Goal: Communication & Community: Answer question/provide support

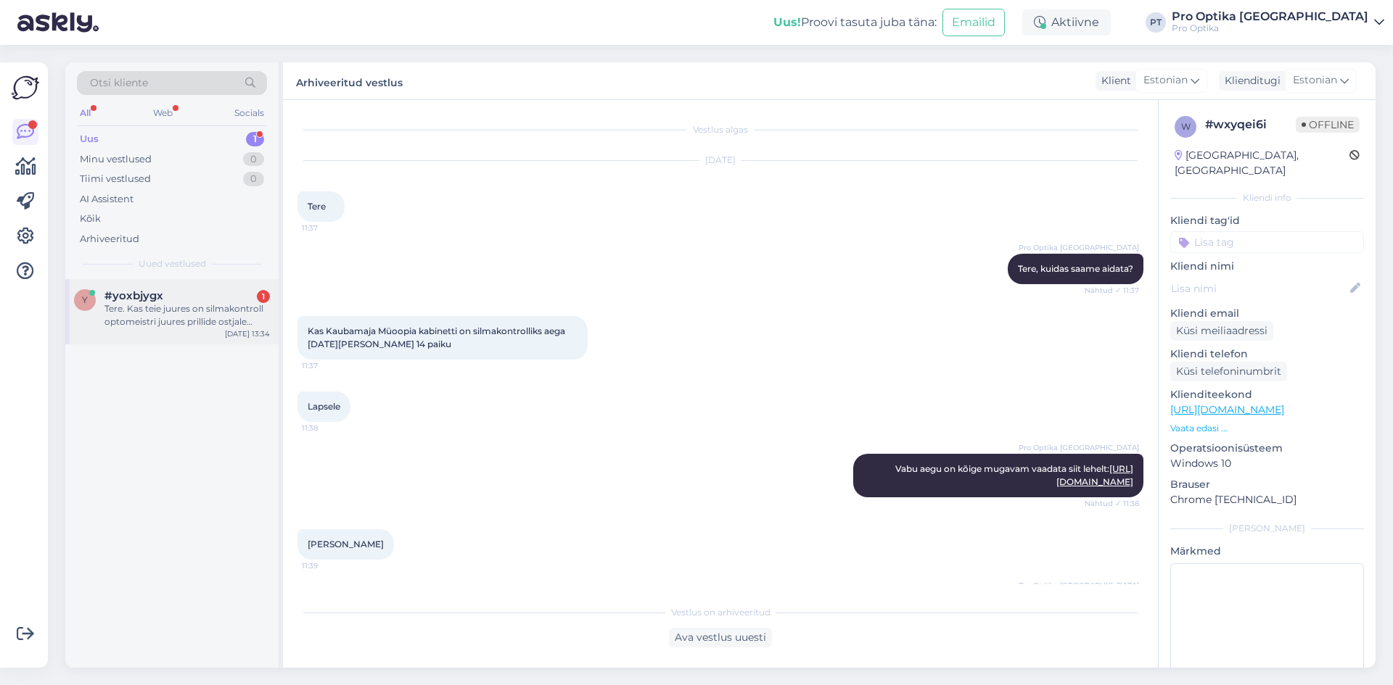
scroll to position [62, 0]
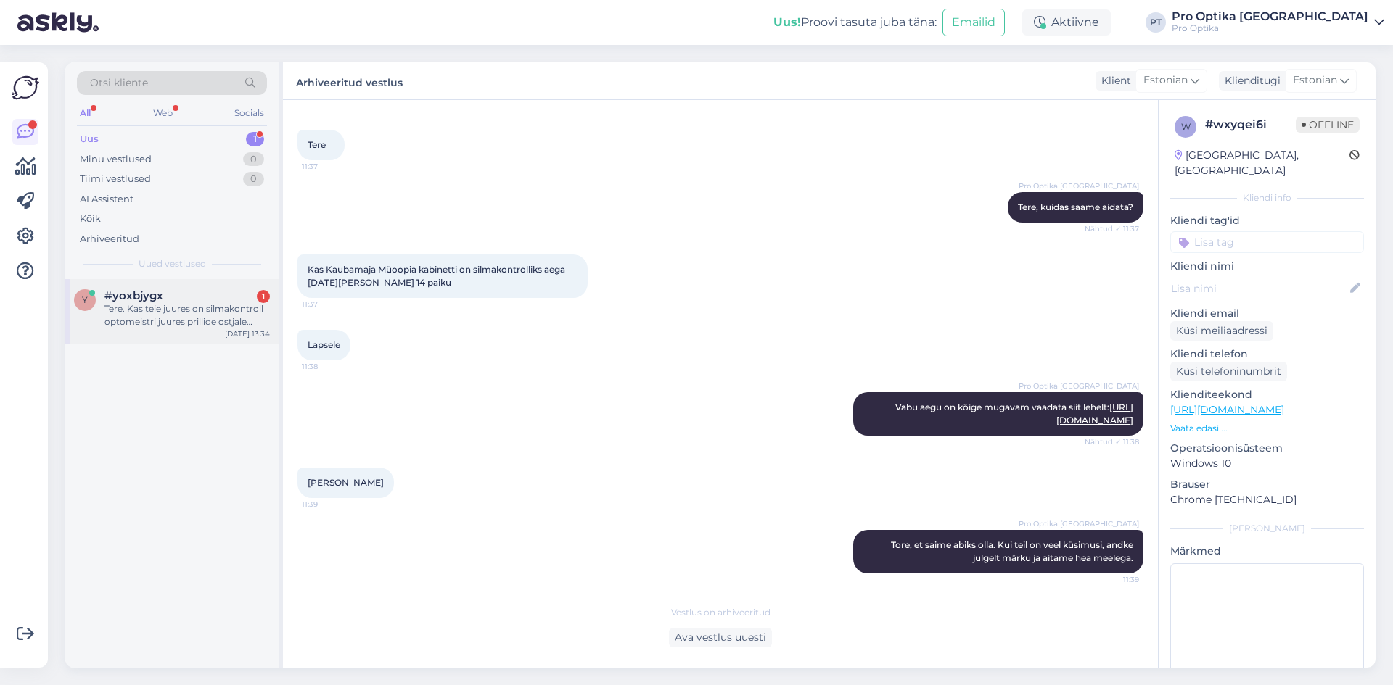
click at [173, 310] on div "Tere. Kas teie juures on silmakontroll optomeistri juures prillide ostjale tasu…" at bounding box center [186, 315] width 165 height 26
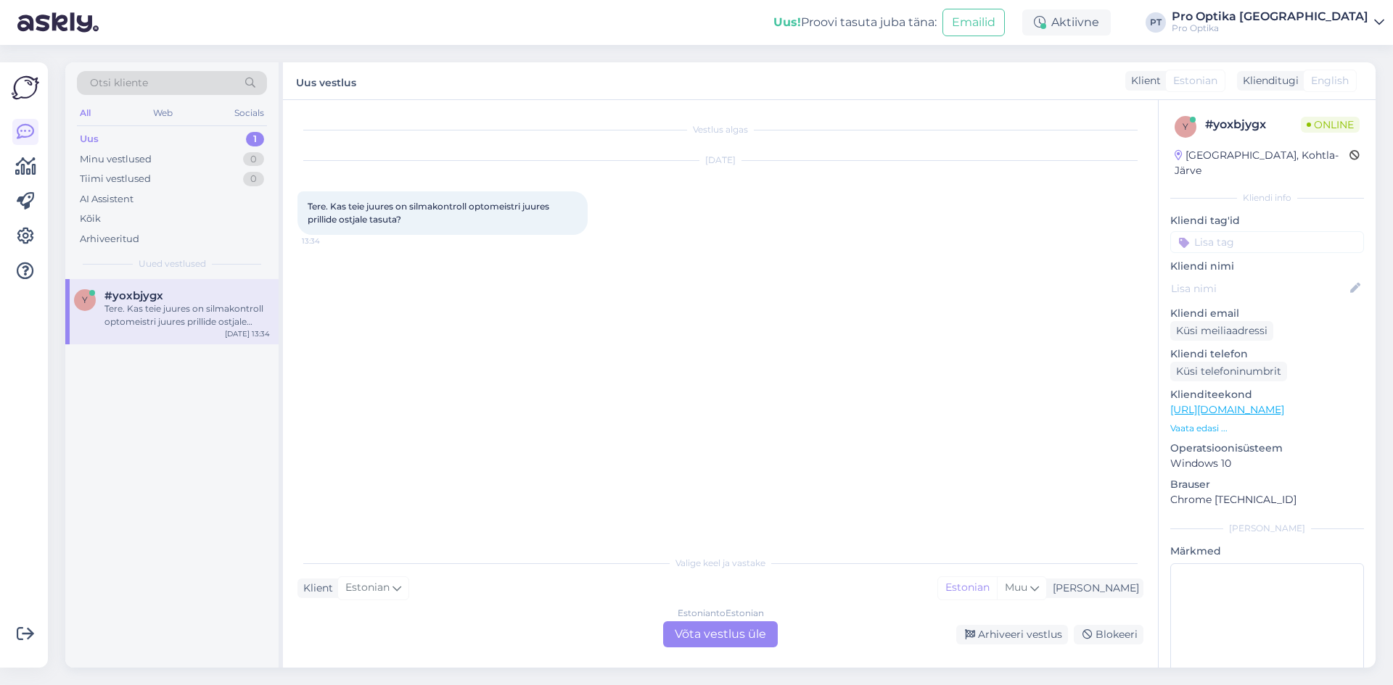
click at [693, 637] on div "Estonian to Estonian Võta vestlus üle" at bounding box center [720, 635] width 115 height 26
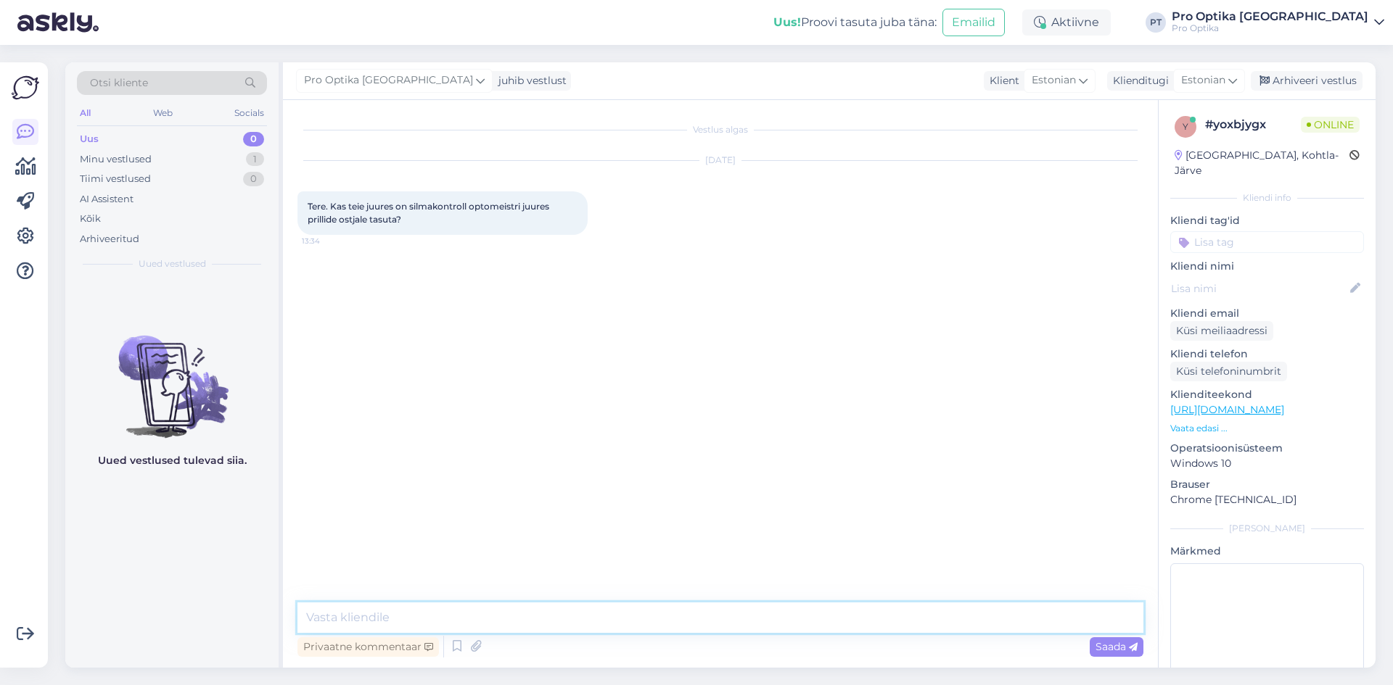
click at [513, 625] on textarea at bounding box center [720, 618] width 846 height 30
type textarea "Tere!"
click at [455, 656] on icon at bounding box center [456, 647] width 17 height 22
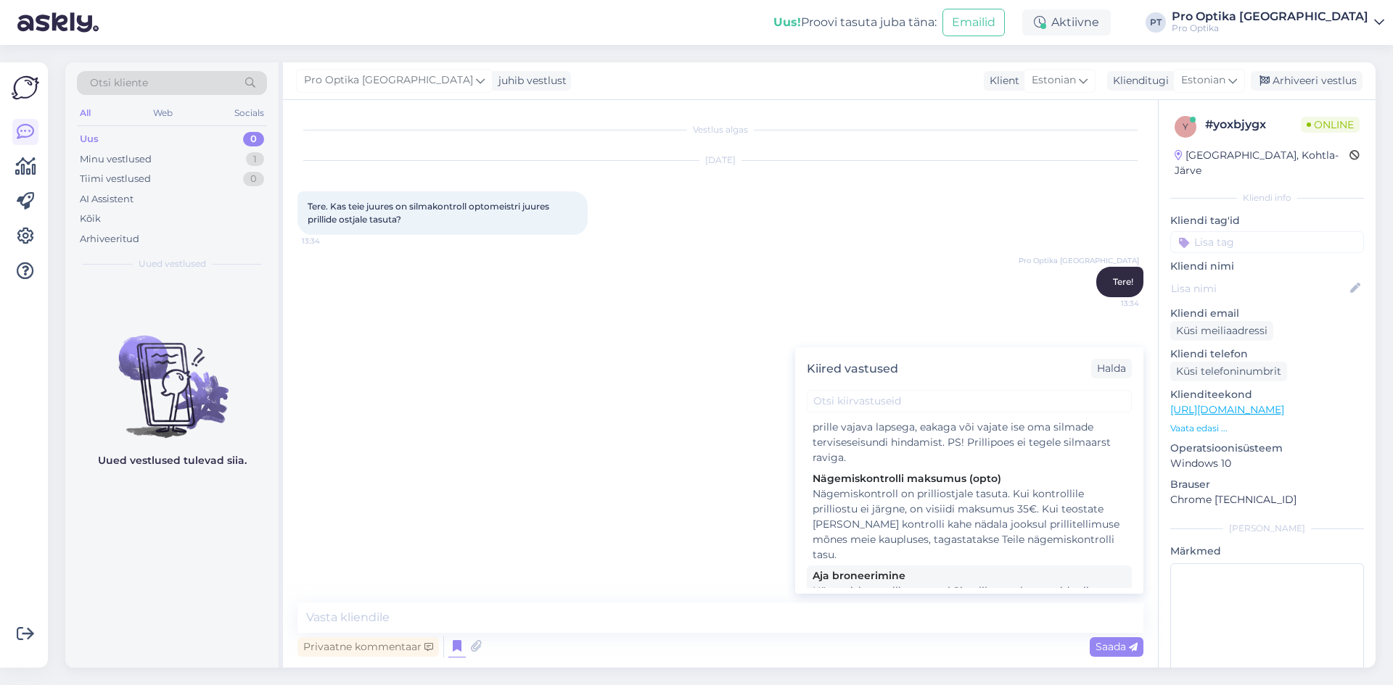
scroll to position [218, 0]
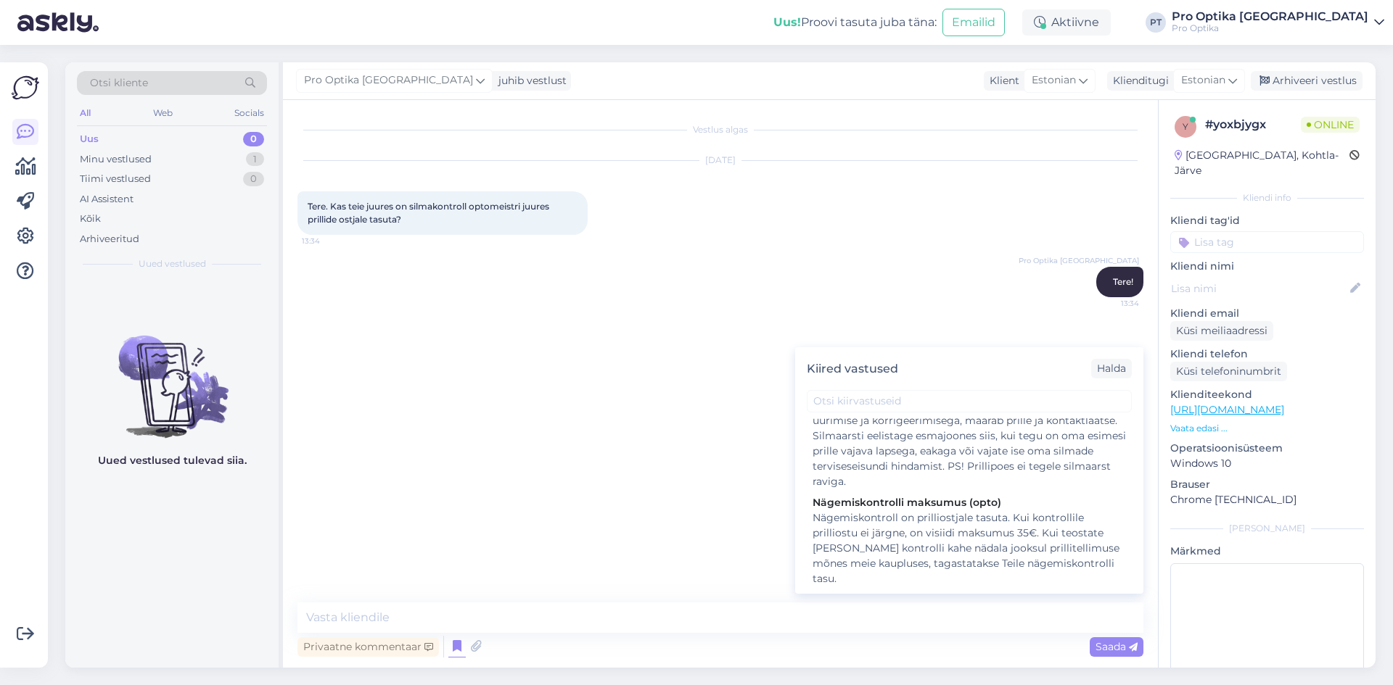
click at [902, 544] on div "Nägemiskontroll on prilliostjale tasuta. Kui kontrollile prilliostu ei järgne, …" at bounding box center [968, 549] width 313 height 76
type textarea "Nägemiskontroll on prilliostjale tasuta. Kui kontrollile prilliostu ei järgne, …"
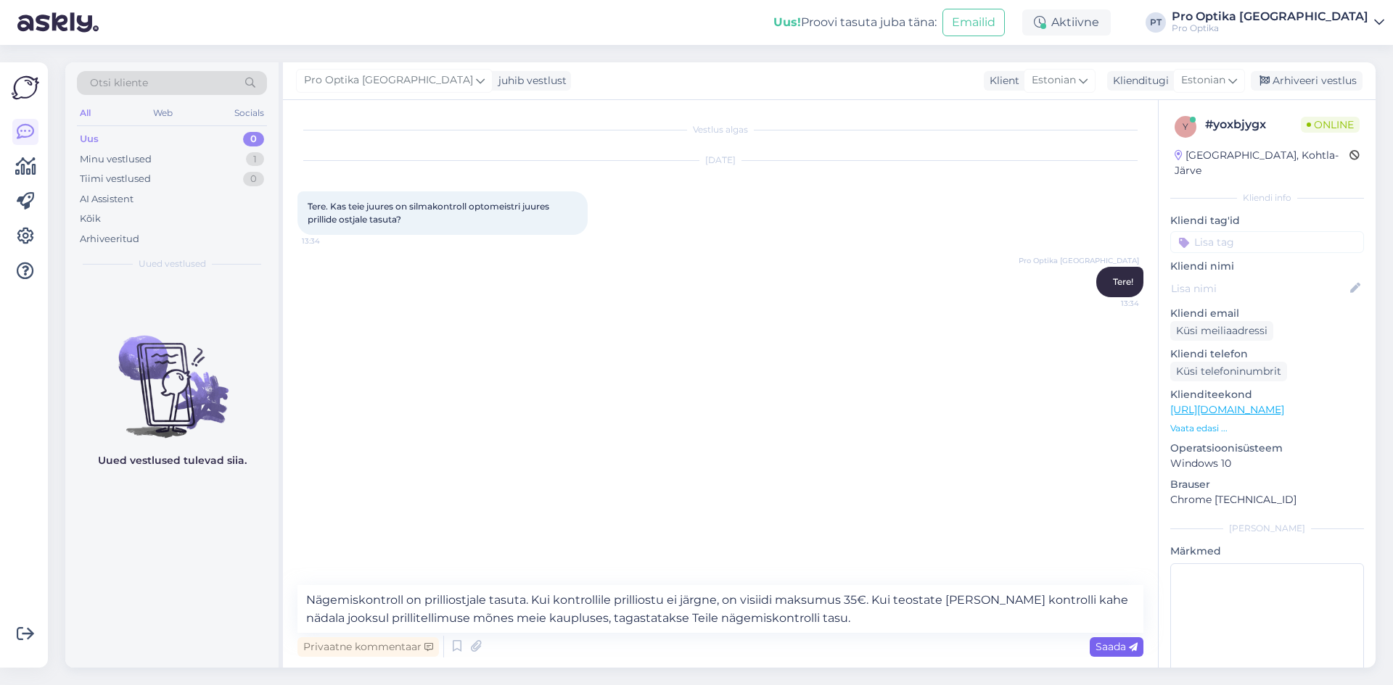
click at [1100, 654] on div "Saada" at bounding box center [1117, 648] width 54 height 20
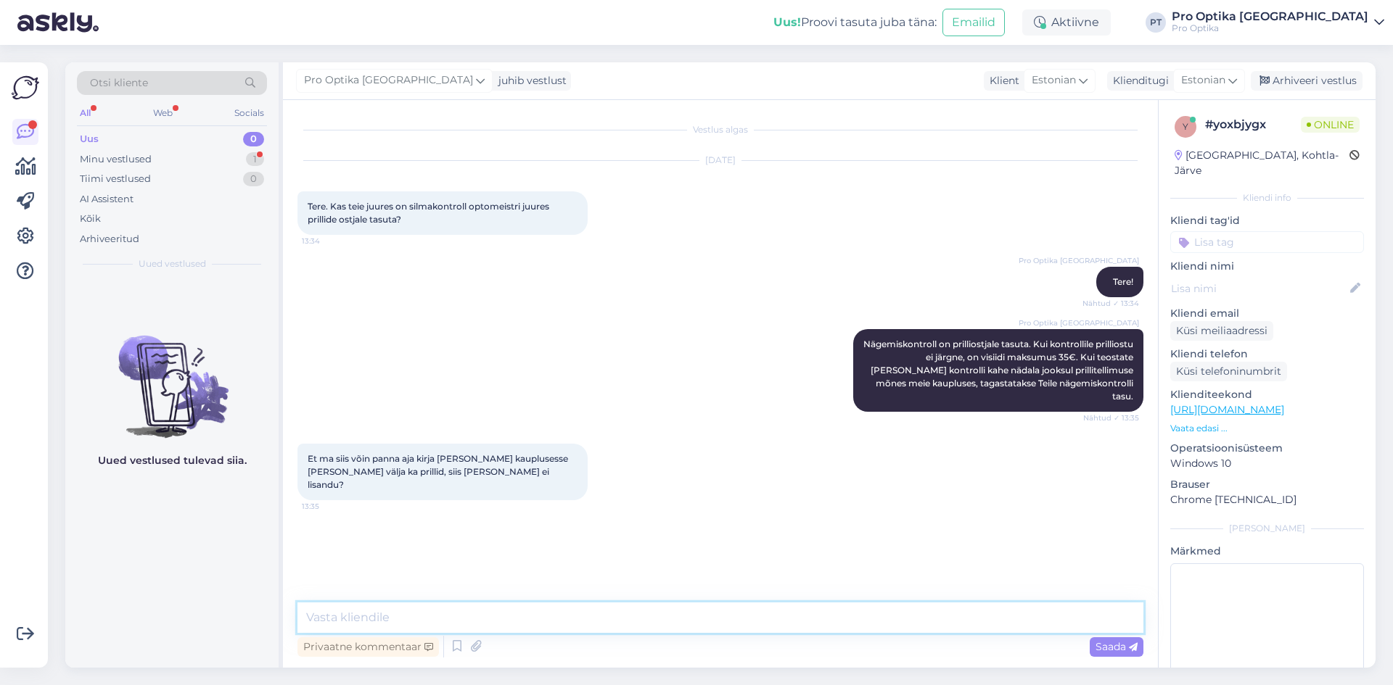
click at [420, 612] on textarea at bounding box center [720, 618] width 846 height 30
type textarea "Just nii."
click at [193, 542] on div "Uued vestlused tulevad siia." at bounding box center [171, 473] width 213 height 389
click at [159, 577] on div "Uued vestlused tulevad siia." at bounding box center [171, 473] width 213 height 389
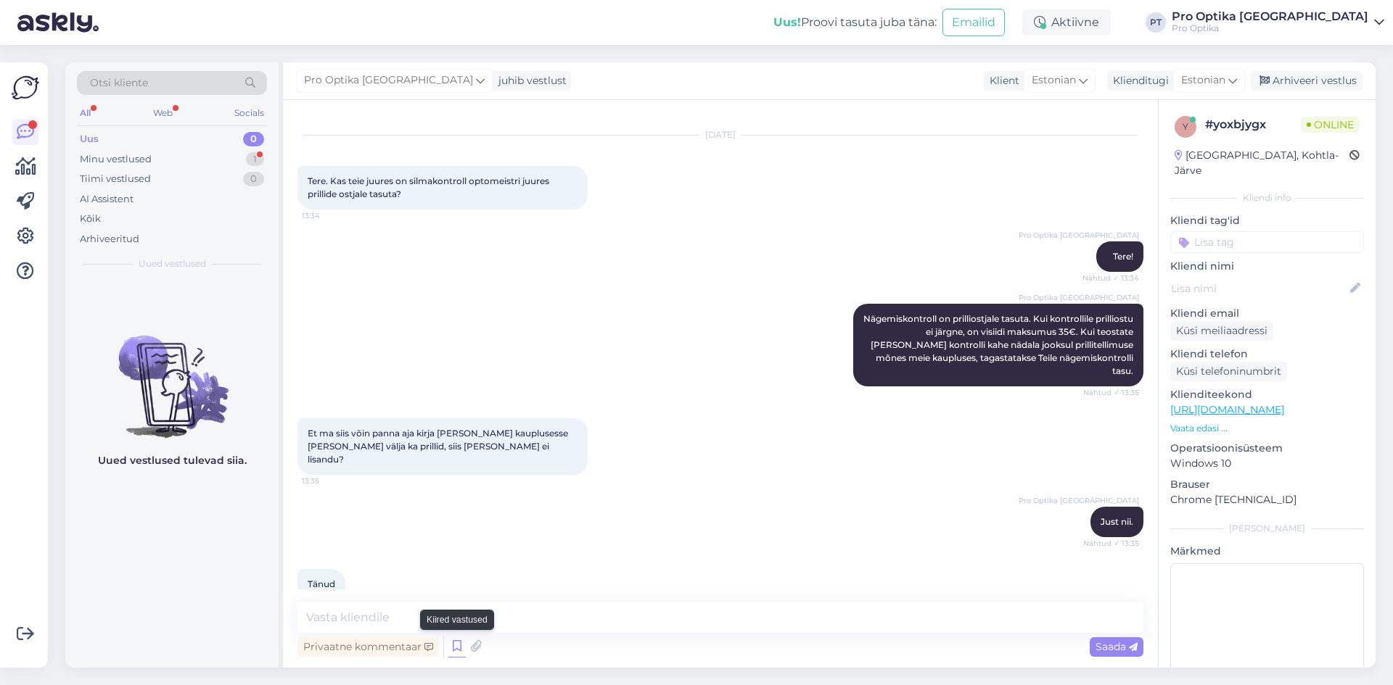
click at [458, 646] on icon at bounding box center [456, 647] width 17 height 22
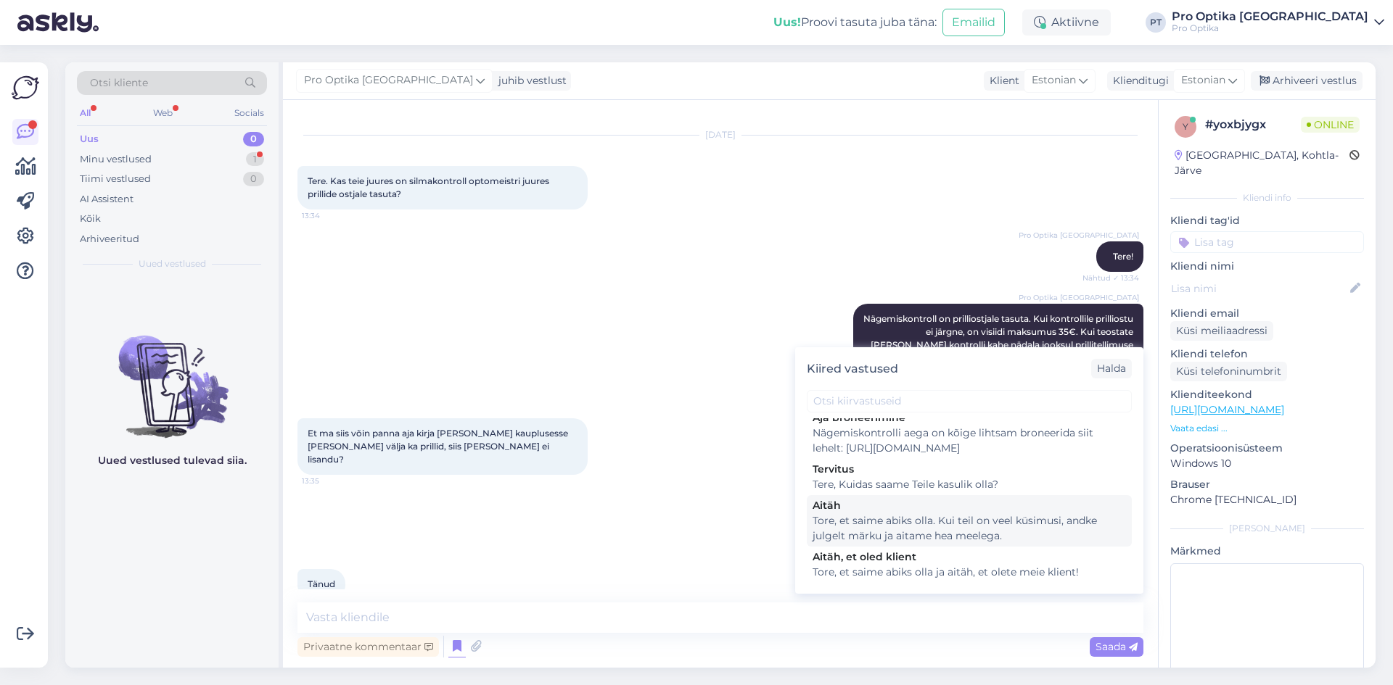
scroll to position [425, 0]
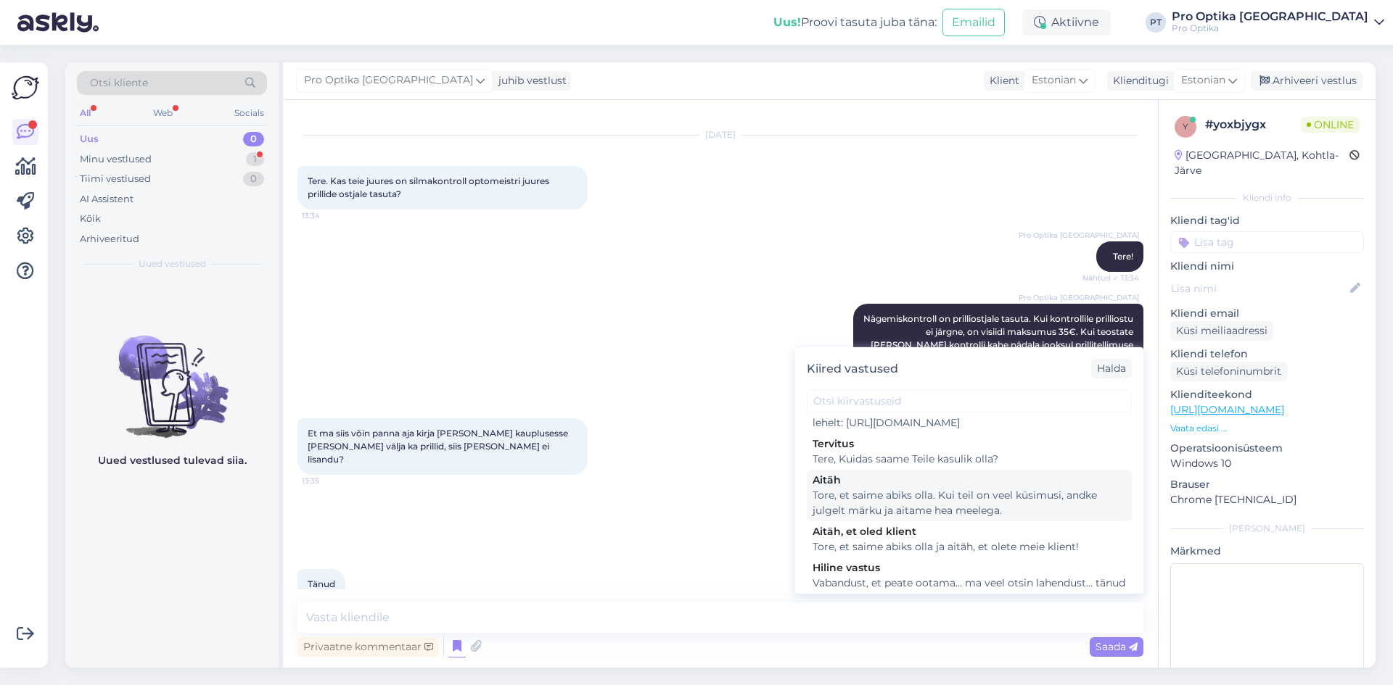
click at [898, 519] on div "Tore, et saime abiks olla. Kui teil on veel küsimusi, andke julgelt märku ja ai…" at bounding box center [968, 503] width 313 height 30
type textarea "Tore, et saime abiks olla. Kui teil on veel küsimusi, andke julgelt märku ja ai…"
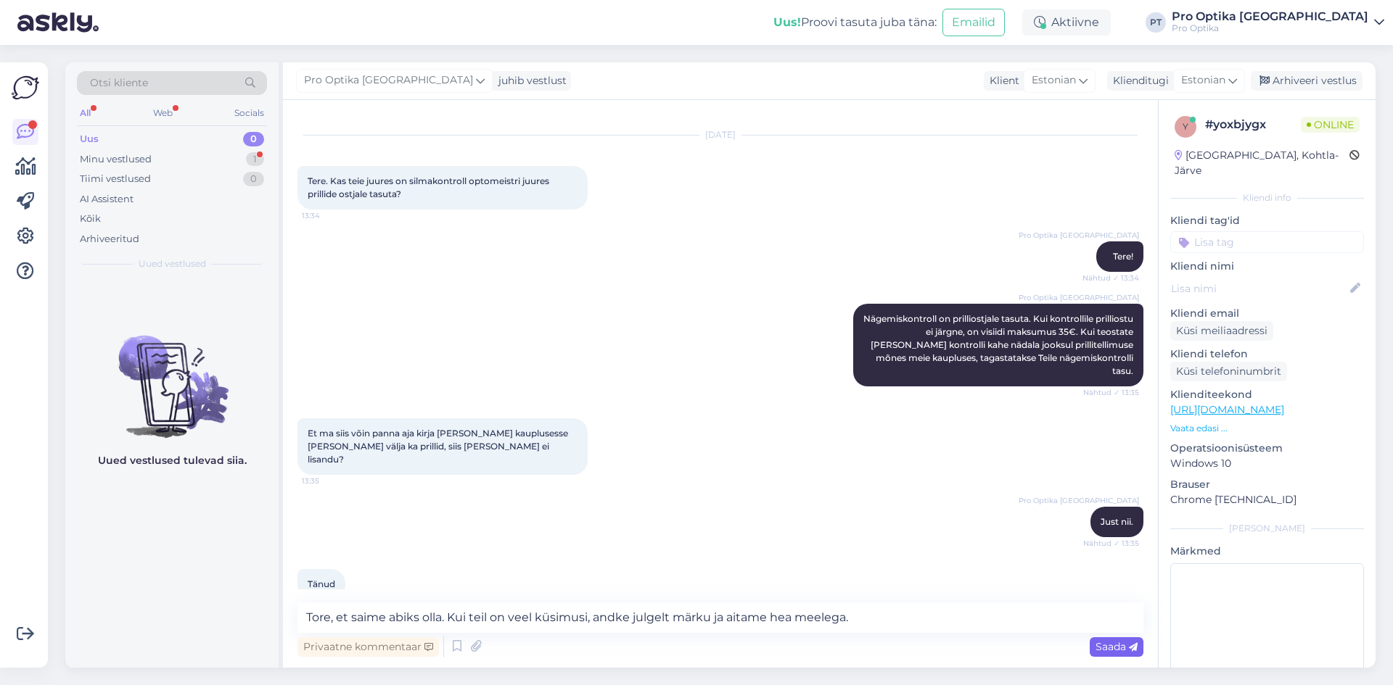
click at [1111, 650] on span "Saada" at bounding box center [1116, 647] width 42 height 13
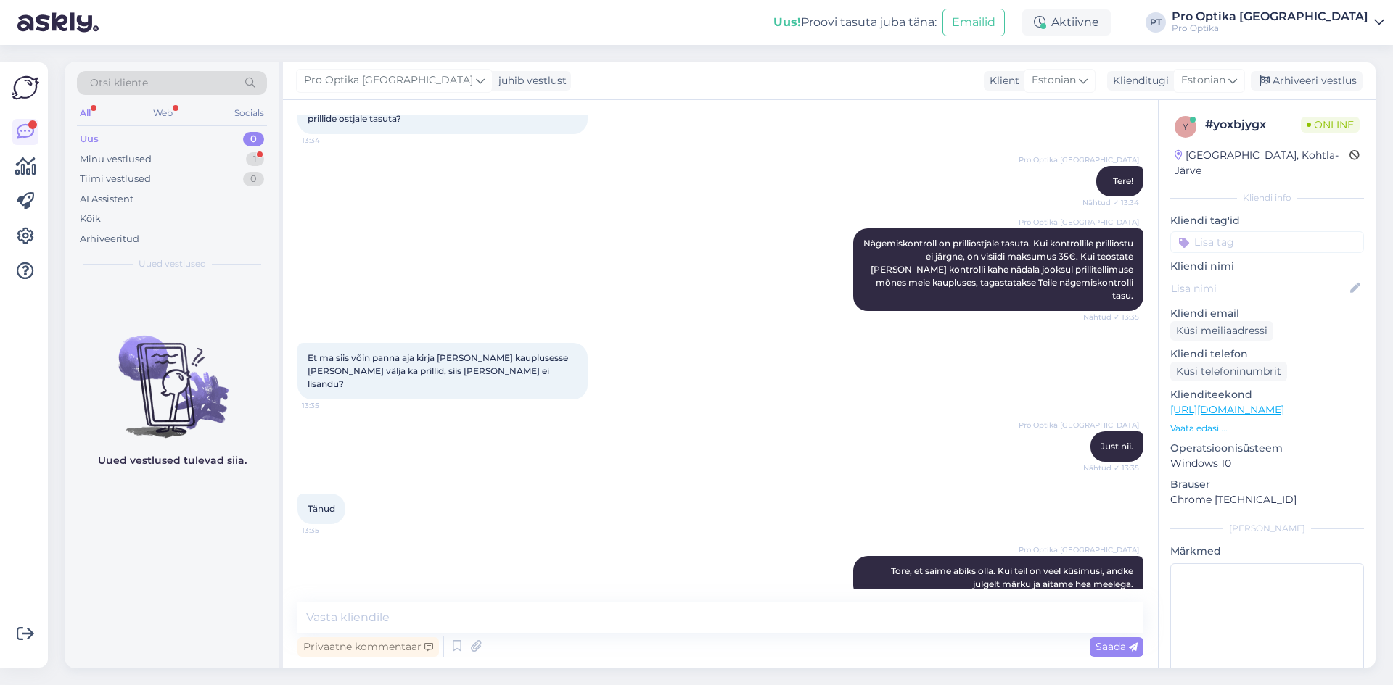
click at [207, 534] on div "Uued vestlused tulevad siia." at bounding box center [171, 473] width 213 height 389
click at [166, 119] on div "Web" at bounding box center [162, 113] width 25 height 19
click at [221, 152] on div "Minu vestlused 1" at bounding box center [172, 159] width 190 height 20
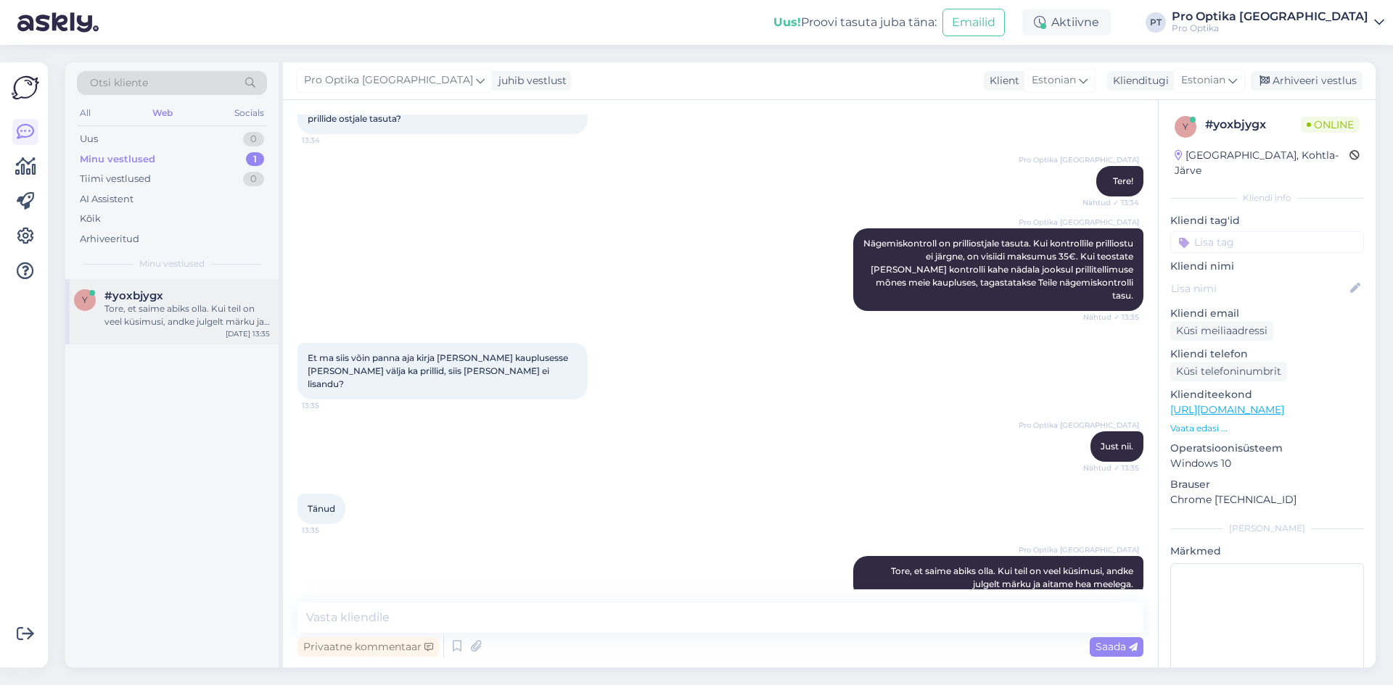
drag, startPoint x: 156, startPoint y: 340, endPoint x: 184, endPoint y: 295, distance: 53.4
click at [171, 328] on div "y #yoxbjygx Tore, et saime abiks olla. Kui teil on veel küsimusi, andke julgelt…" at bounding box center [171, 311] width 213 height 65
click at [197, 490] on div "y #yoxbjygx Tore, et saime abiks olla. Kui teil on veel küsimusi, andke julgelt…" at bounding box center [171, 473] width 213 height 389
click at [1324, 81] on div "Arhiveeri vestlus" at bounding box center [1307, 81] width 112 height 20
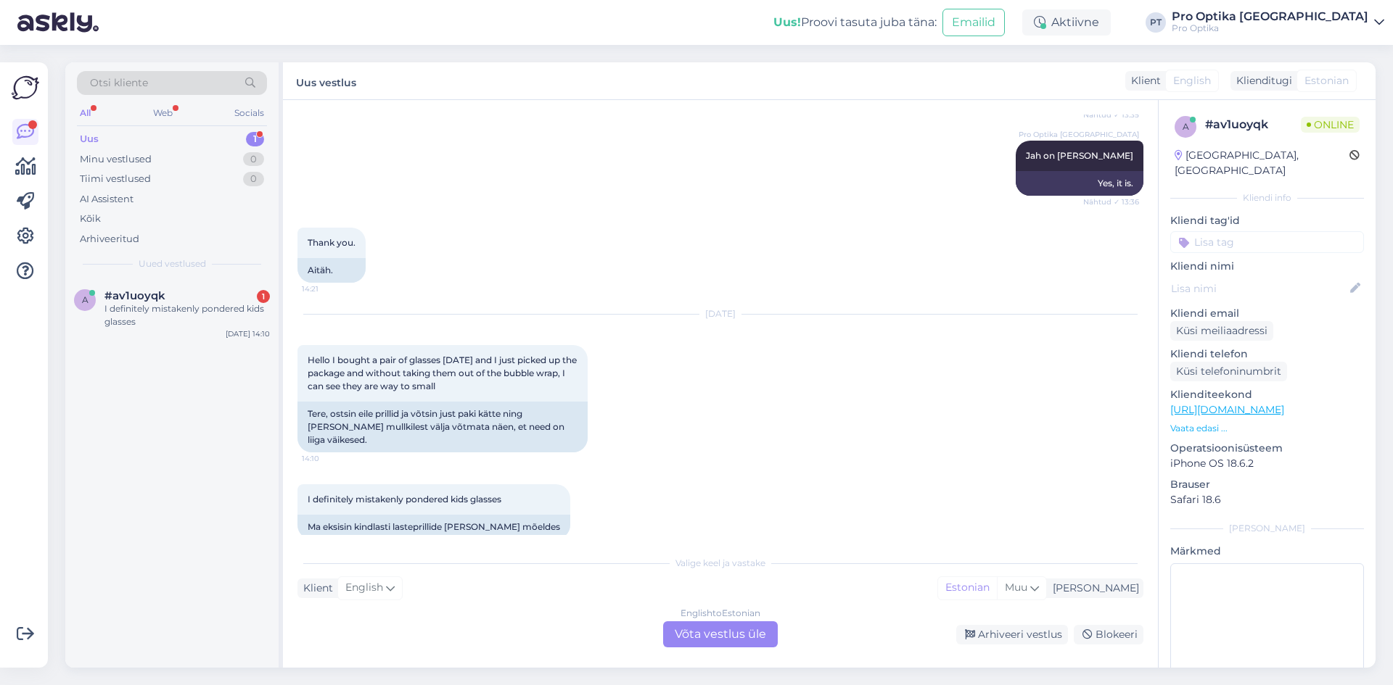
click at [736, 630] on div "English to Estonian Võta vestlus üle" at bounding box center [720, 635] width 115 height 26
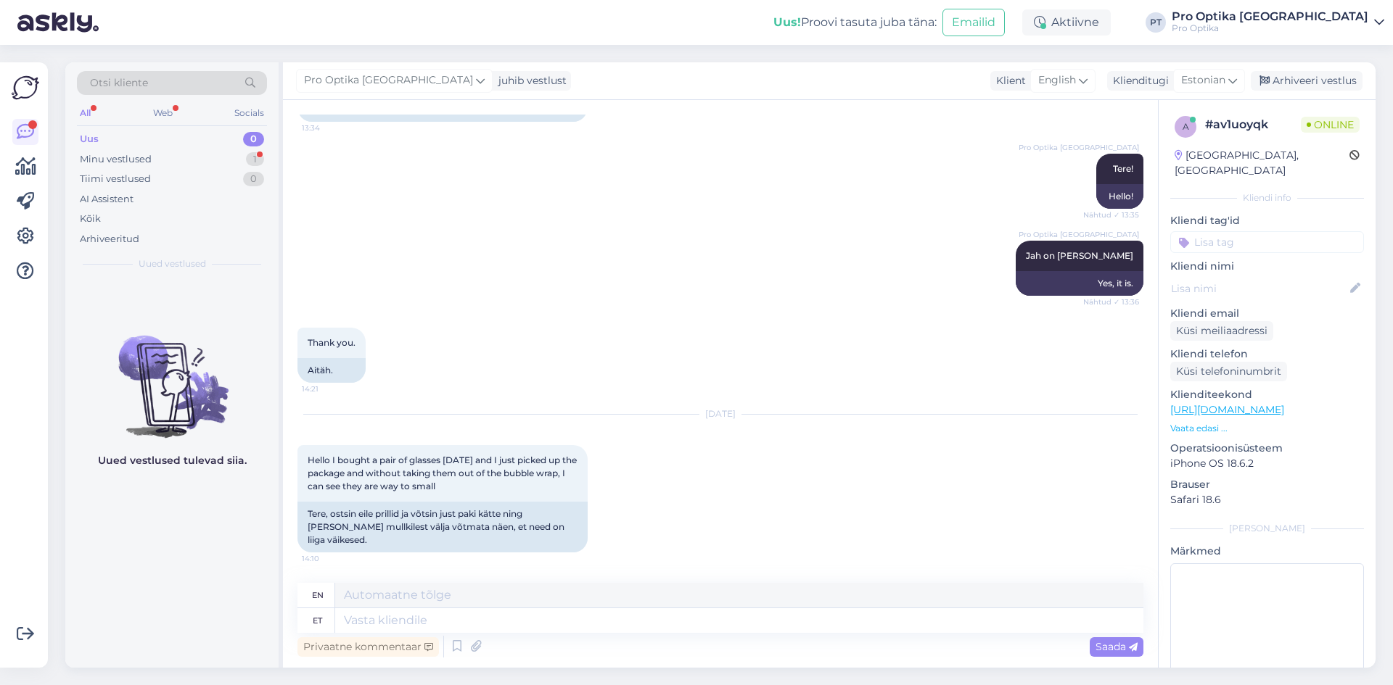
scroll to position [223, 0]
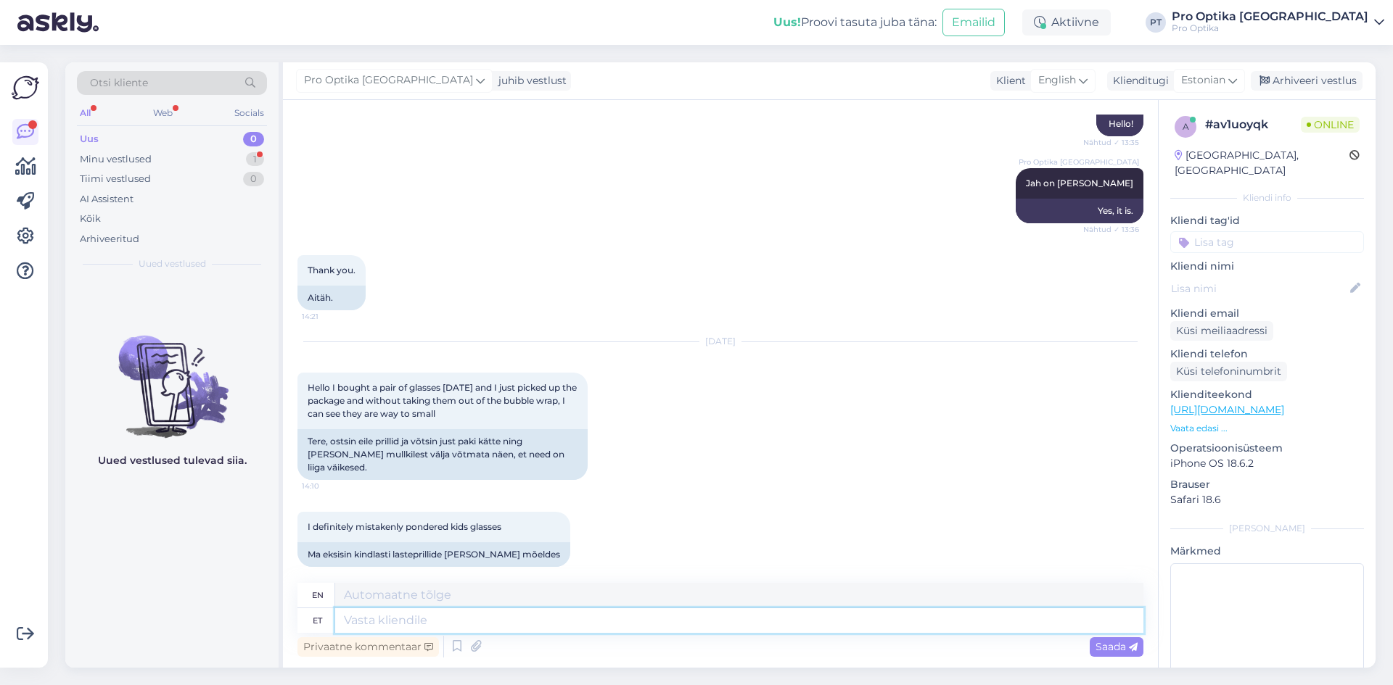
click at [591, 624] on textarea at bounding box center [739, 621] width 808 height 25
type textarea "Tere!"
type textarea "Hello!"
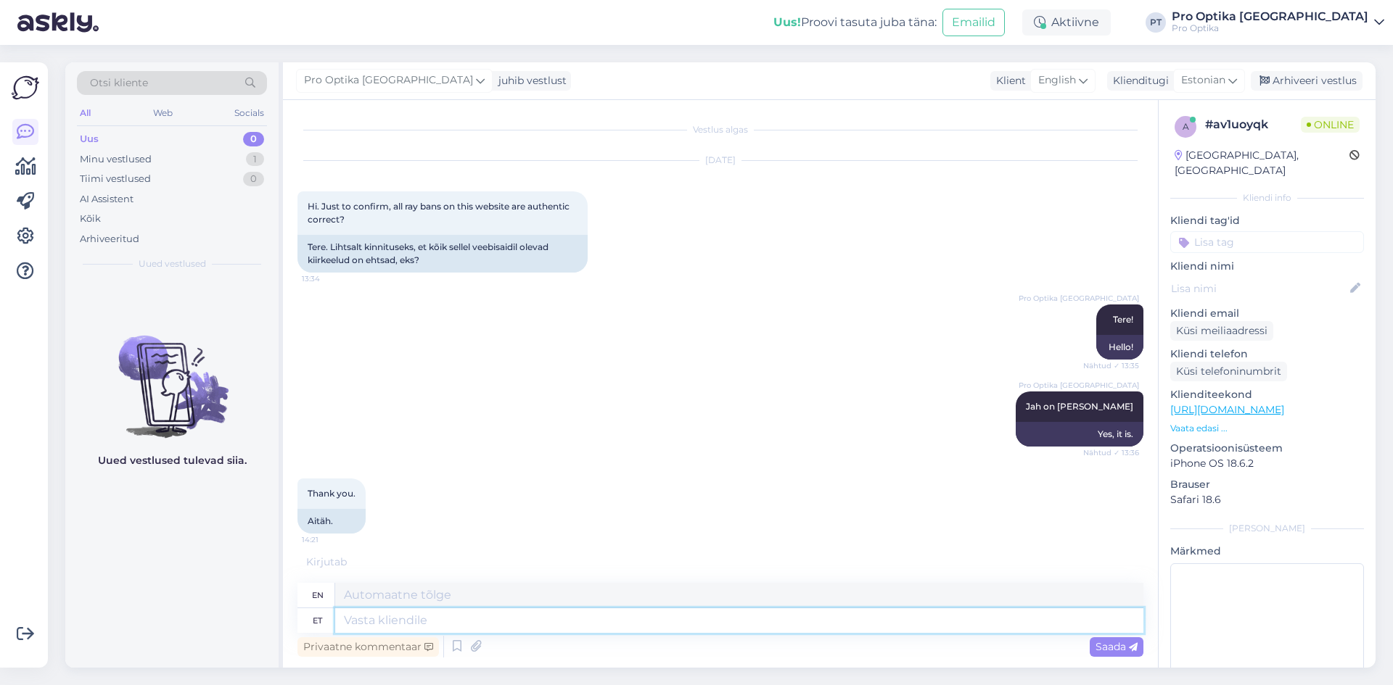
scroll to position [398, 0]
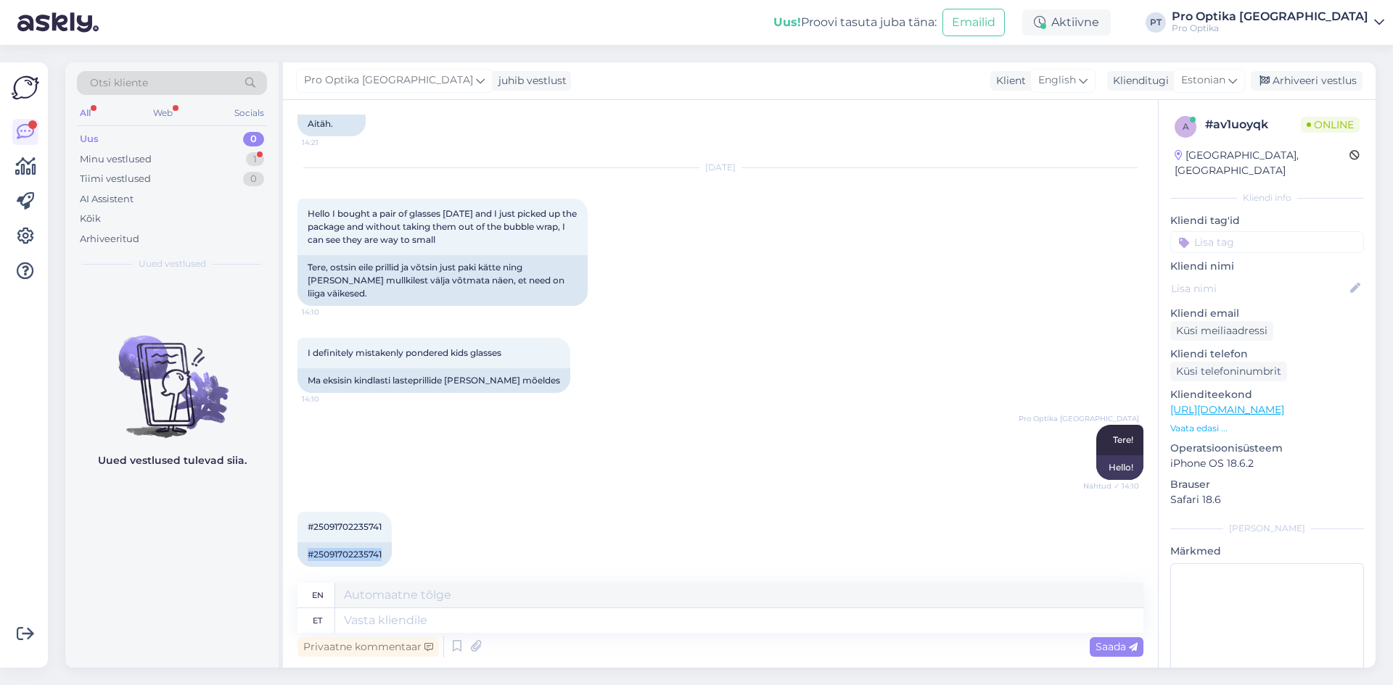
drag, startPoint x: 386, startPoint y: 538, endPoint x: 306, endPoint y: 553, distance: 81.2
click at [306, 553] on div "#25091702235741 14:11 #25091702235741" at bounding box center [720, 539] width 846 height 87
copy div "#25091702235741"
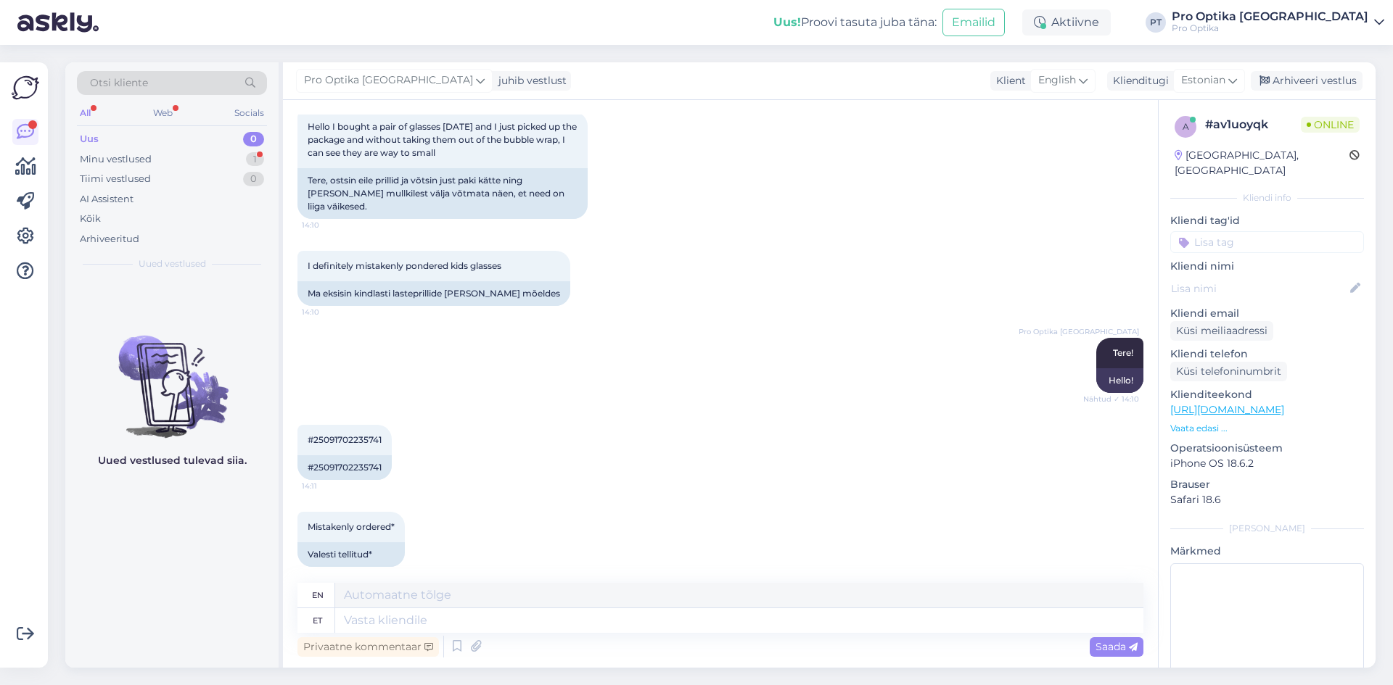
click at [460, 633] on div "Privaatne kommentaar Saada" at bounding box center [720, 647] width 846 height 28
click at [454, 625] on textarea at bounding box center [739, 621] width 808 height 25
type textarea "K"
type textarea "Meil o"
type textarea "We"
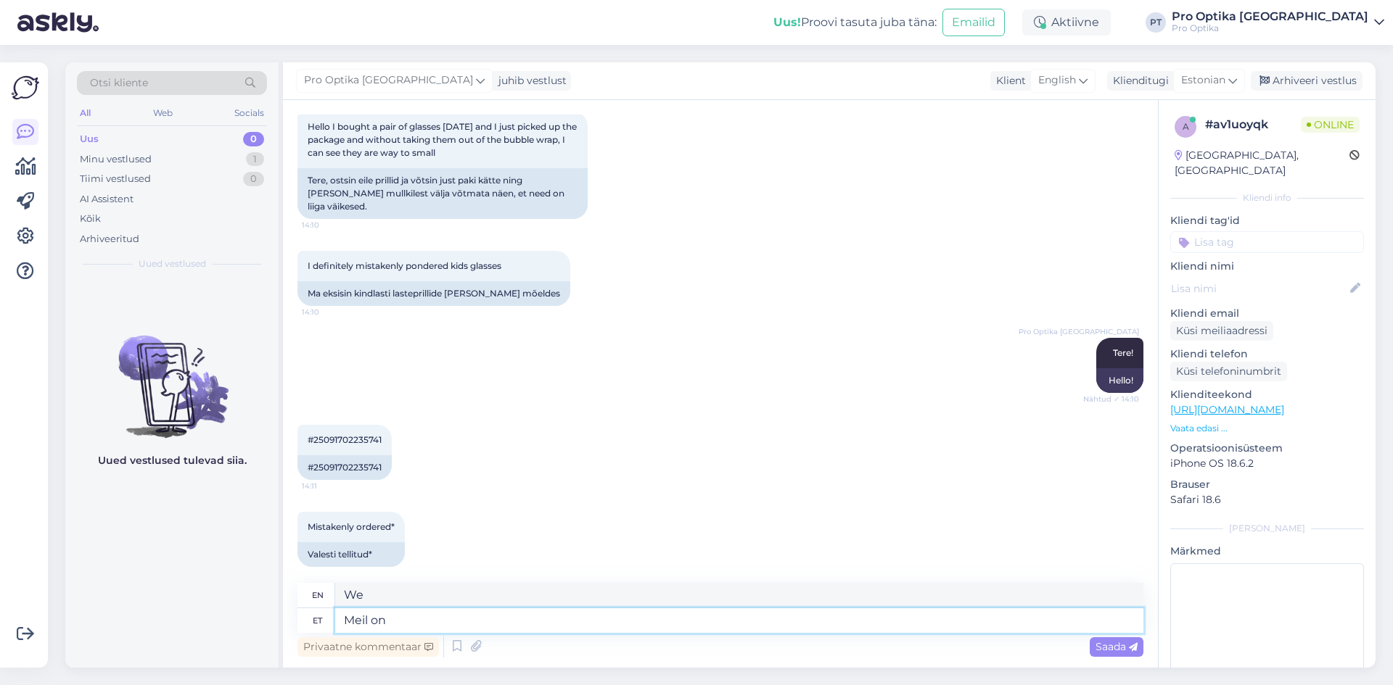
type textarea "Meil on k"
type textarea "We have"
type textarea "Meil on kahju"
type textarea "We are sorry."
type textarea "Meil on kahju kuulda"
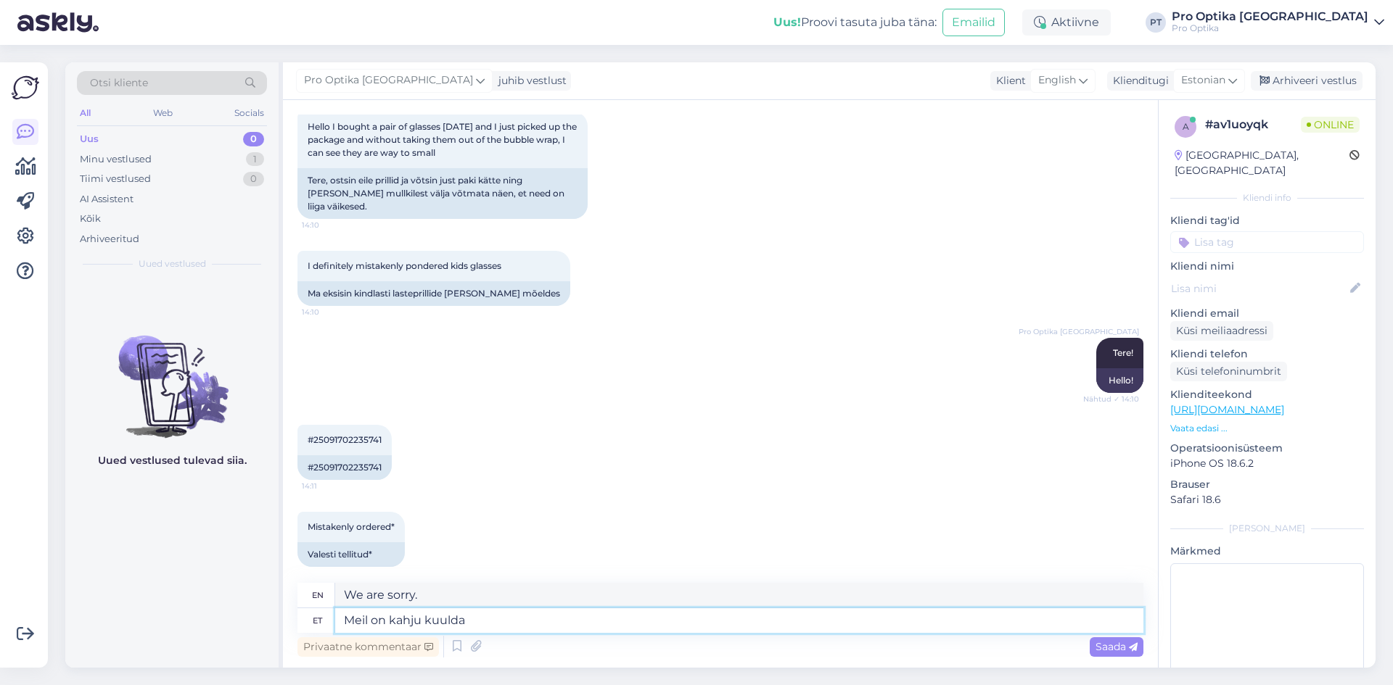
type textarea "We are sorry to hear."
type textarea "Meil on kahju kuulda, et"
type textarea "We are sorry to hear,"
type textarea "Meil on kahju kuulda, et t"
type textarea "We are sorry to hear that"
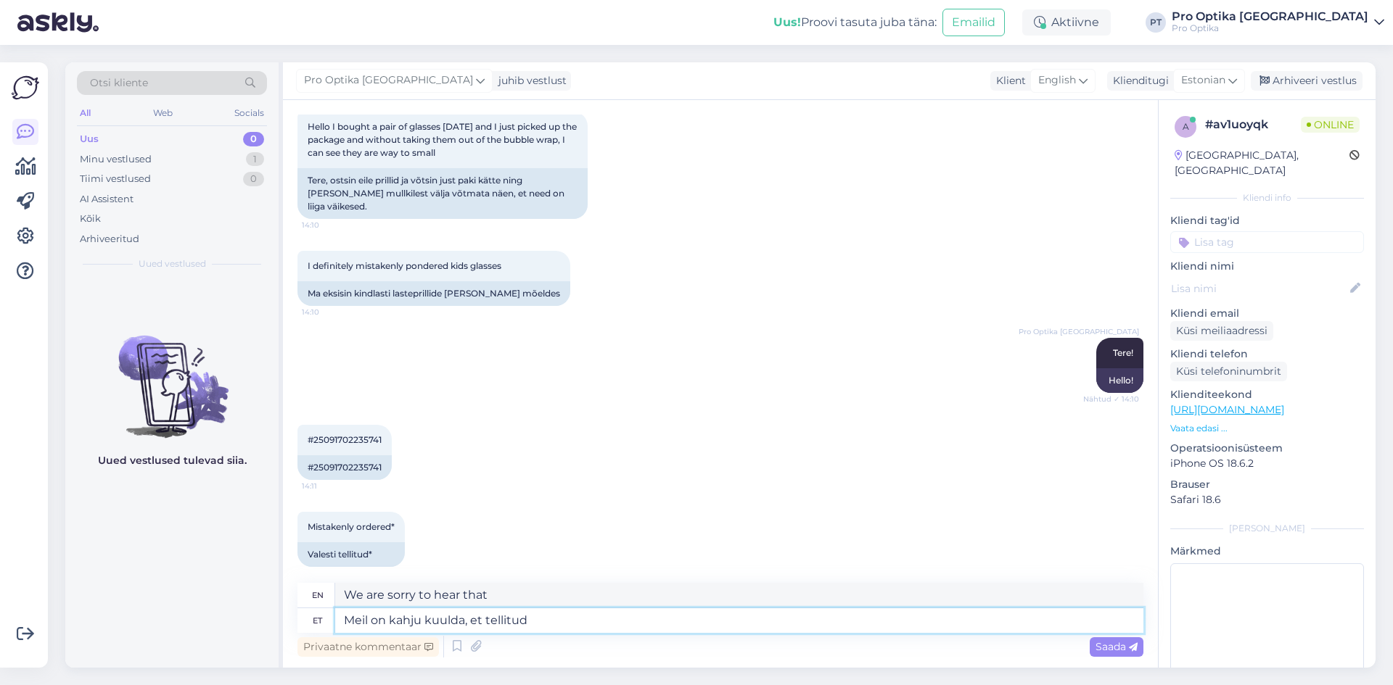
type textarea "Meil on kahju kuulda, et tellitud"
type textarea "We are sorry to hear that the ordered"
type textarea "Meil on kahju kuulda, et tellitud prillid e"
type textarea "We are sorry to hear that the glasses you ordered"
type textarea "Meil on kahju kuulda, et tellitud prillid ei s"
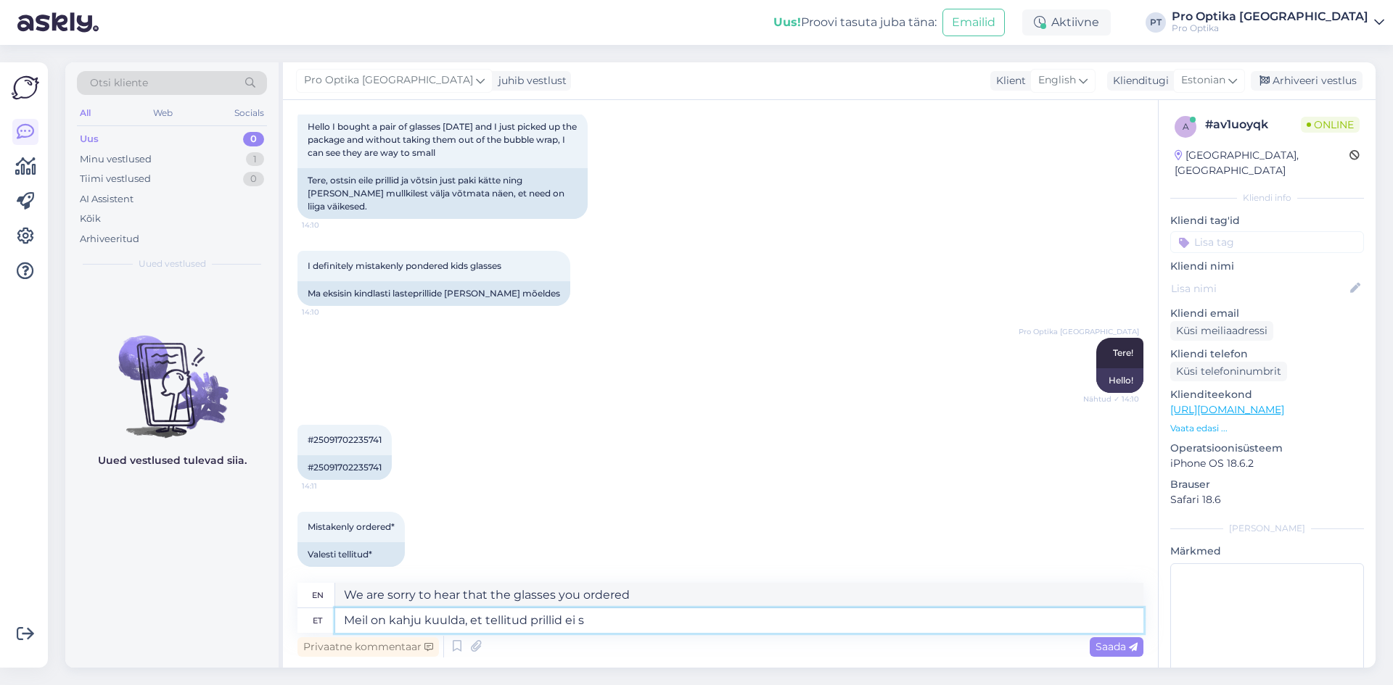
type textarea "We are sorry to hear that the glasses you ordered did not arrive."
type textarea "Meil on kahju kuulda, et tellitud prillid ei sobi."
type textarea "We are sorry to hear that the glasses you ordered do not fit."
type textarea "Meil on kahju kuulda, et tellitud prillid ei sobi. Prillid s"
type textarea "We are sorry to hear that the glasses you ordered do not fit. Glasses"
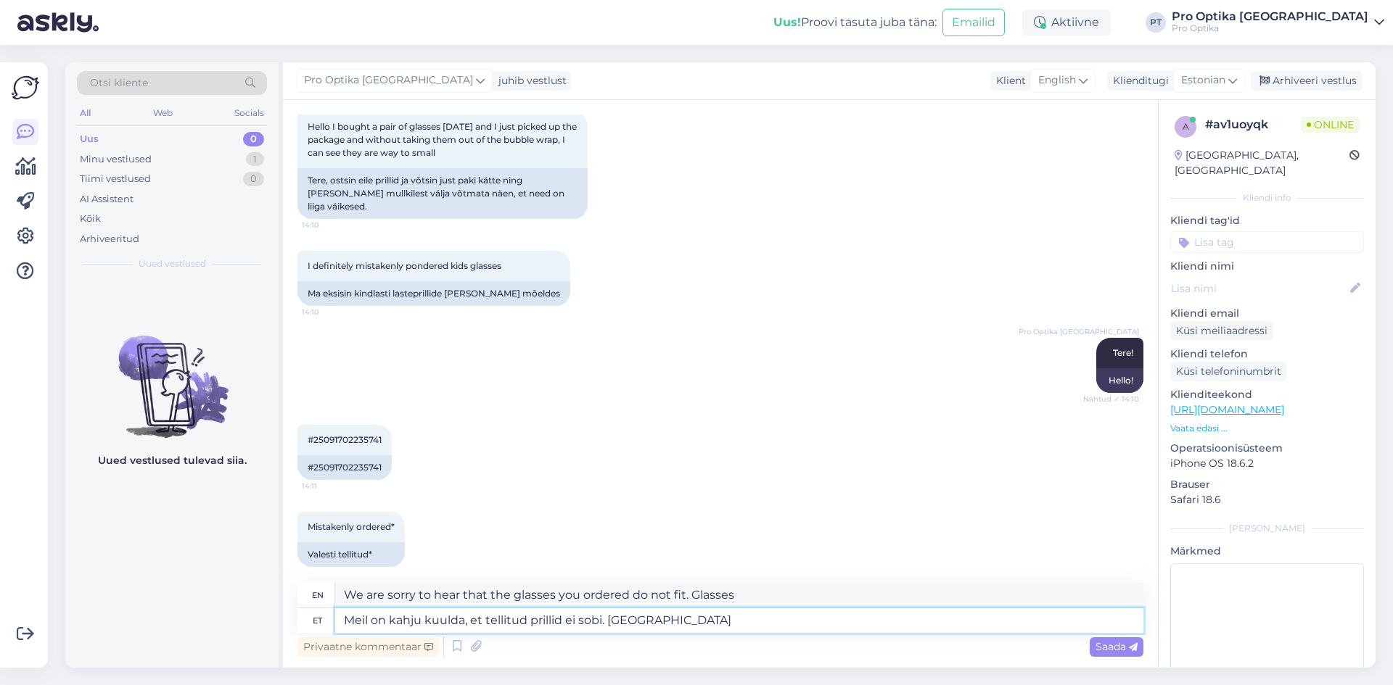
type textarea "Meil on kahju kuulda, et tellitud prillid ei sobi. Prillid saare"
type textarea "We are sorry to hear that the glasses you ordered do not fit. Glasses on the is…"
type textarea "Meil on kahju kuulda, et tellitud prillid ei sobi. Prillid saate t"
type textarea "We are sorry to hear that the glasses you ordered do not fit. You will receive …"
type textarea "Meil on kahju kuulda, et tellitud prillid ei sobi. Prillid saate tagastada"
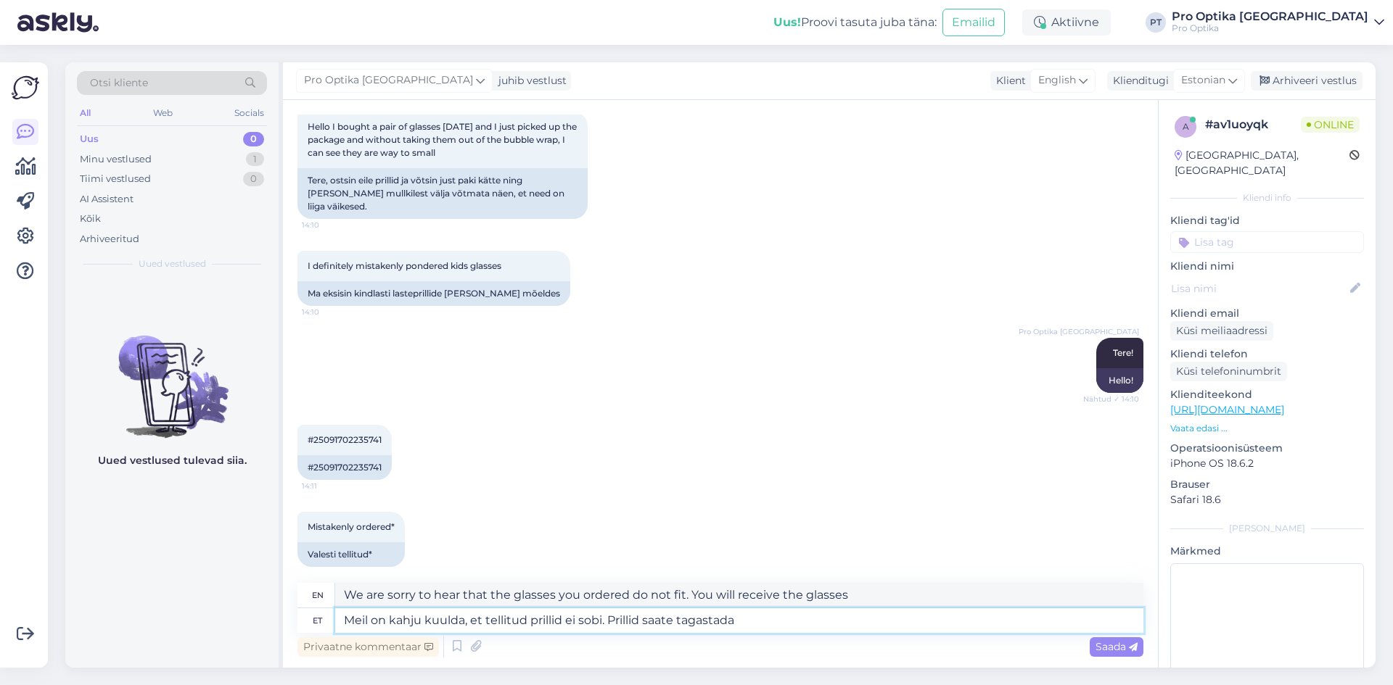
type textarea "We are sorry to hear that the glasses you ordered do not fit. You can return th…"
type textarea "Meil on kahju kuulda, et tellitud prillid ei sobi. Prillid saate tagastada üksk…"
type textarea "We are sorry to hear that the glasses you ordered do not fit. You can return th…"
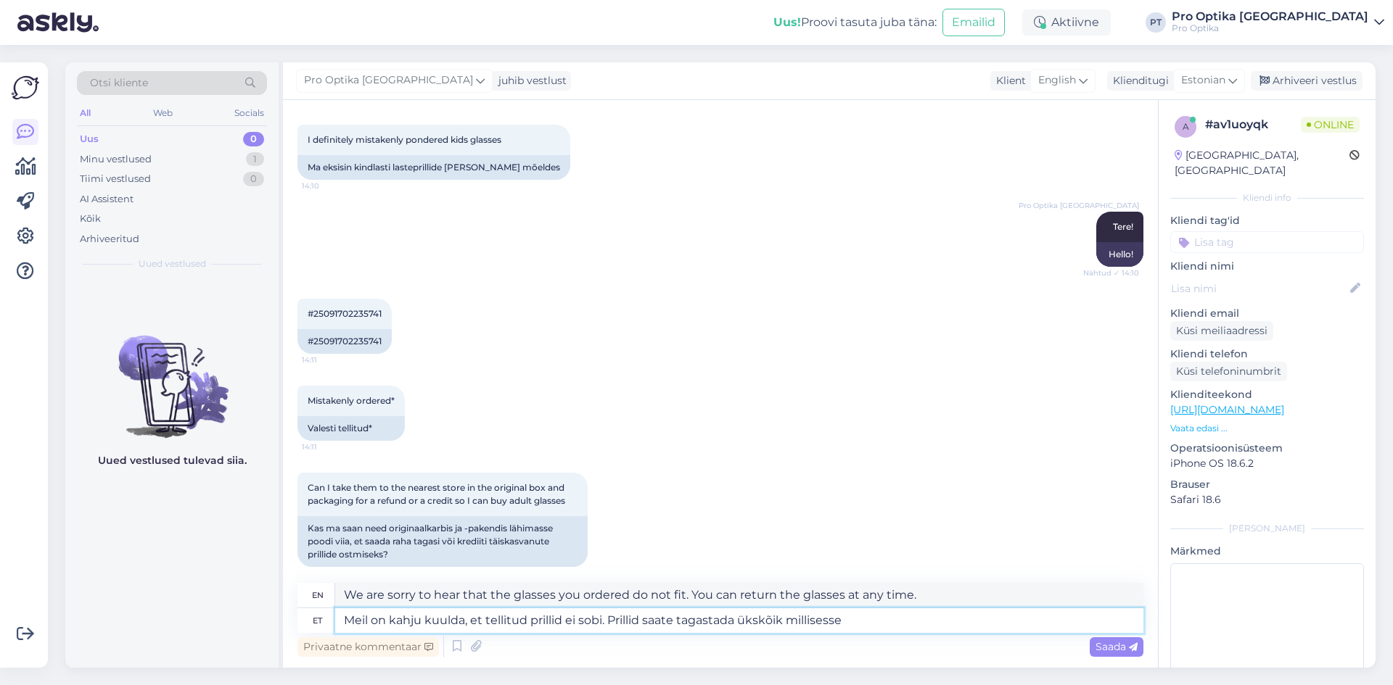
type textarea "Meil on kahju kuulda, et tellitud prillid ei sobi. Prillid saate tagastada üksk…"
type textarea "We are sorry to hear that the glasses you ordered do not fit. You can return th…"
type textarea "Meil on kahju kuulda, et tellitud prillid ei sobi. Prillid saate tagastada üksk…"
type textarea "We are sorry to hear that the glasses you ordered do not fit. You can return th…"
type textarea "Meil on kahju kuulda, et tellitud prillid ei sobi. Prillid saate tagastada üksk…"
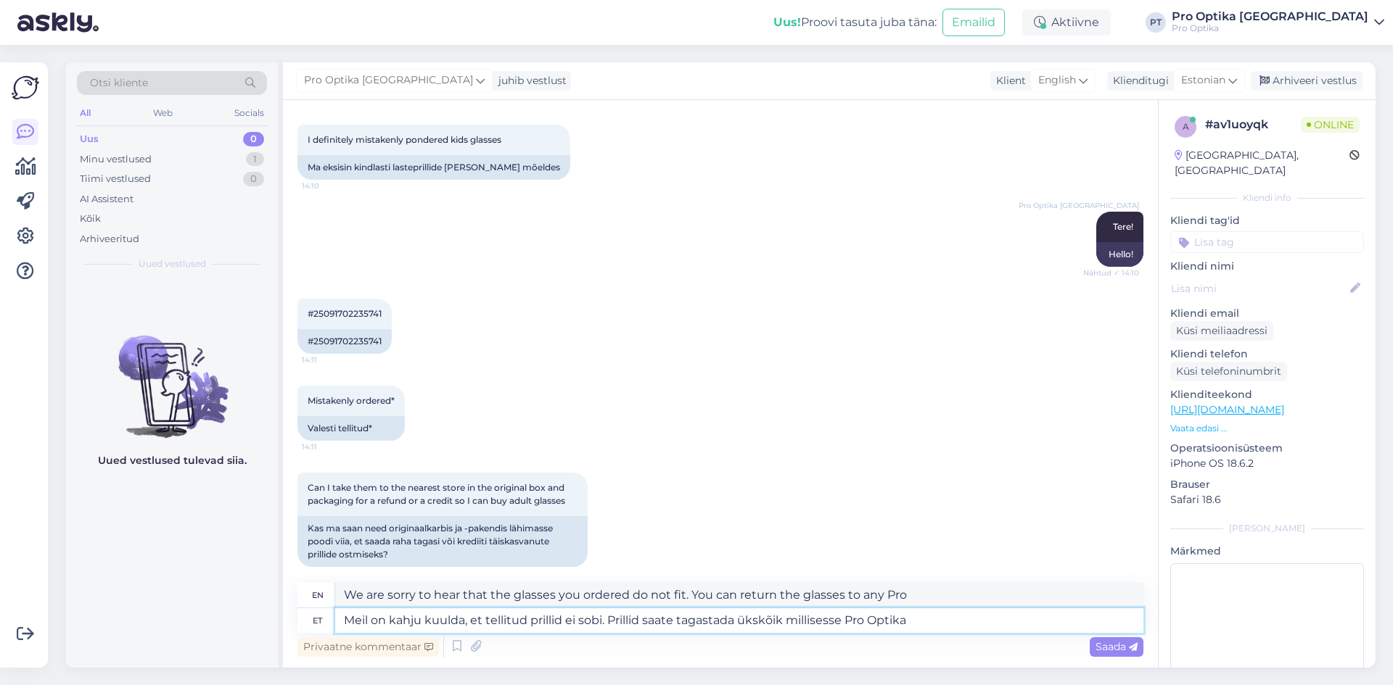
type textarea "We are sorry to hear that the glasses you ordered do not fit. You can return th…"
type textarea "Meil on kahju kuulda, et tellitud prillid ei sobi. Prillid saate tagastada üksk…"
type textarea "We are sorry to hear that the glasses you ordered do not fit. You can return th…"
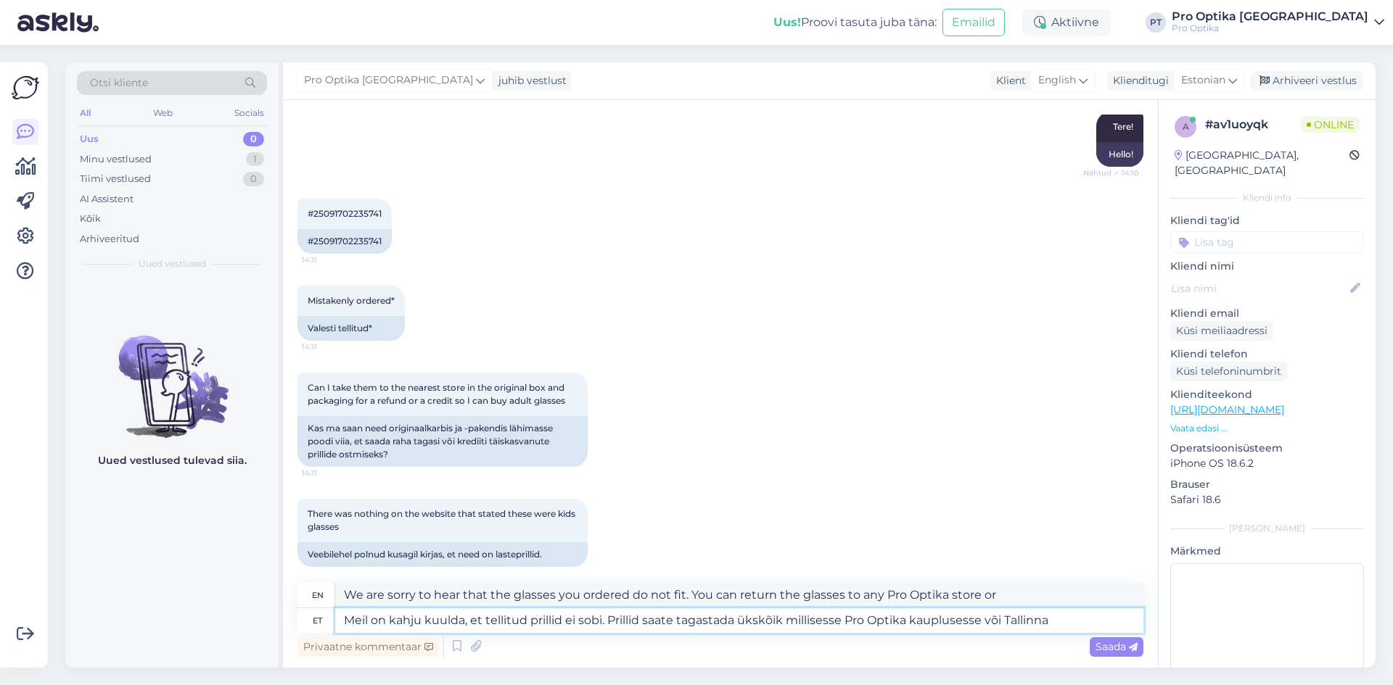
type textarea "Meil on kahju kuulda, et tellitud prillid ei sobi. Prillid saate tagastada üksk…"
type textarea "We are sorry to hear that the glasses you ordered do not fit. You can return th…"
type textarea "Meil on kahju kuulda, et tellitud prillid ei sobi. Prillid saate tagastada üksk…"
type textarea "We are sorry to hear that the glasses you ordered do not fit. You can return th…"
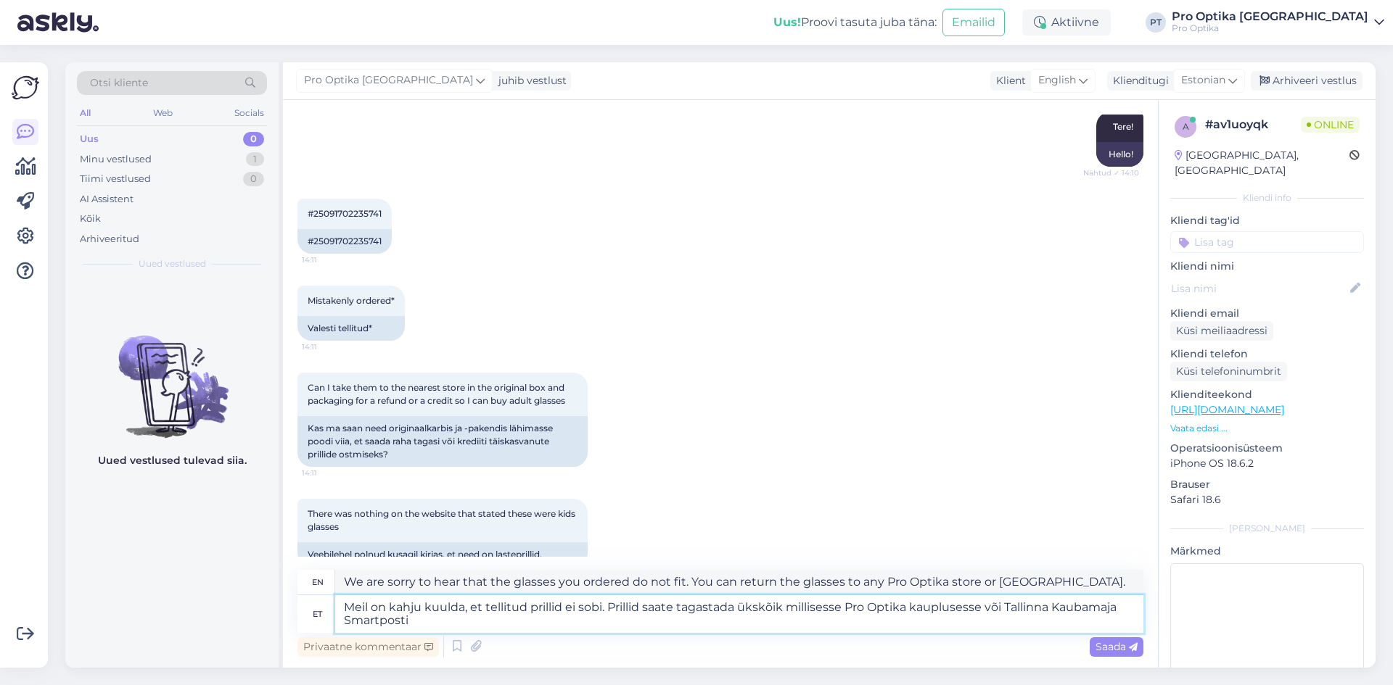
type textarea "Meil on kahju kuulda, et tellitud prillid ei sobi. Prillid saate tagastada üksk…"
type textarea "We are sorry to hear that the glasses you ordered do not fit. You can return th…"
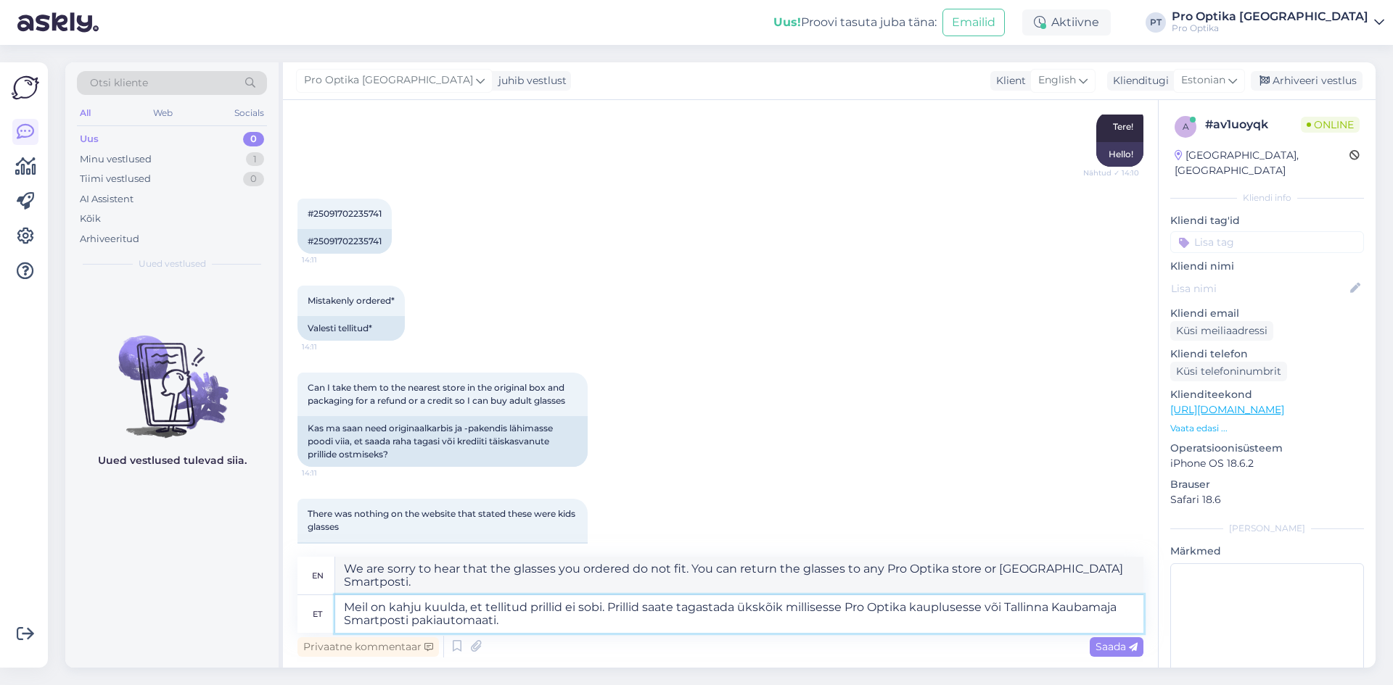
type textarea "Meil on kahju kuulda, et tellitud prillid ei sobi. Prillid saate tagastada üksk…"
type textarea "We are sorry to hear that the glasses you ordered do not fit. You can return th…"
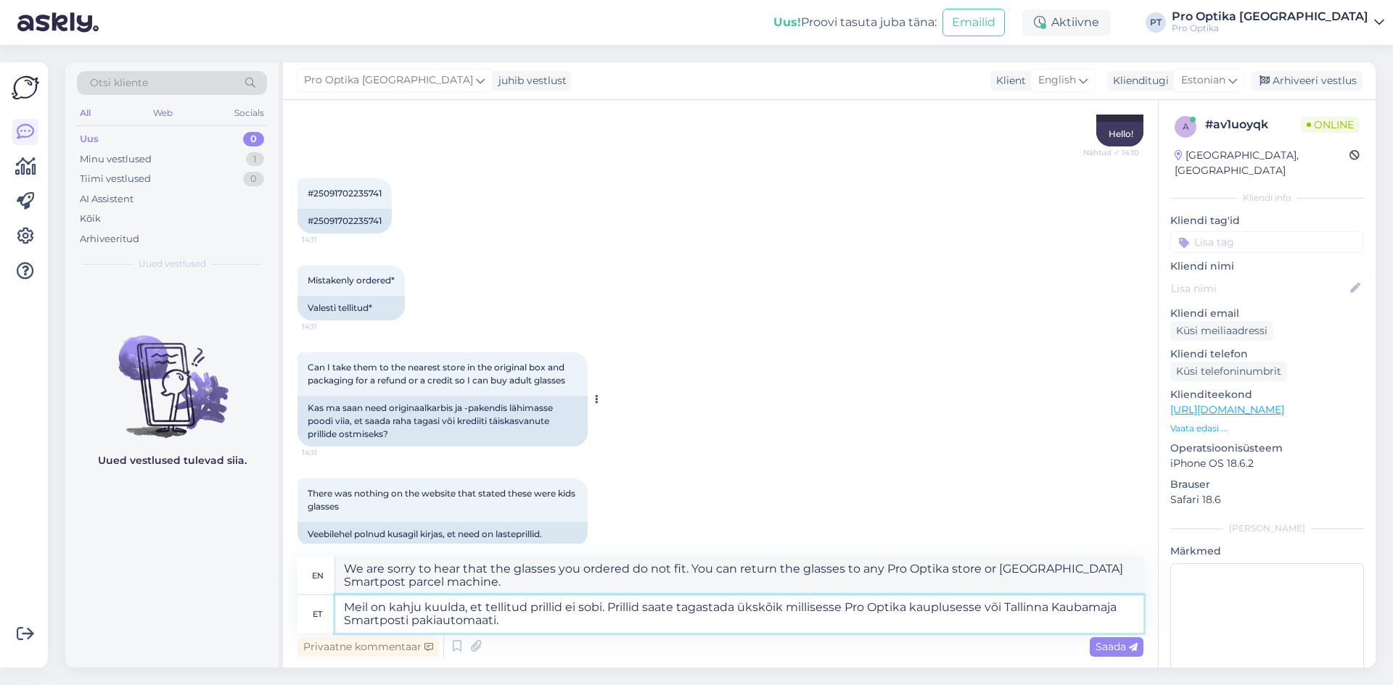
scroll to position [737, 0]
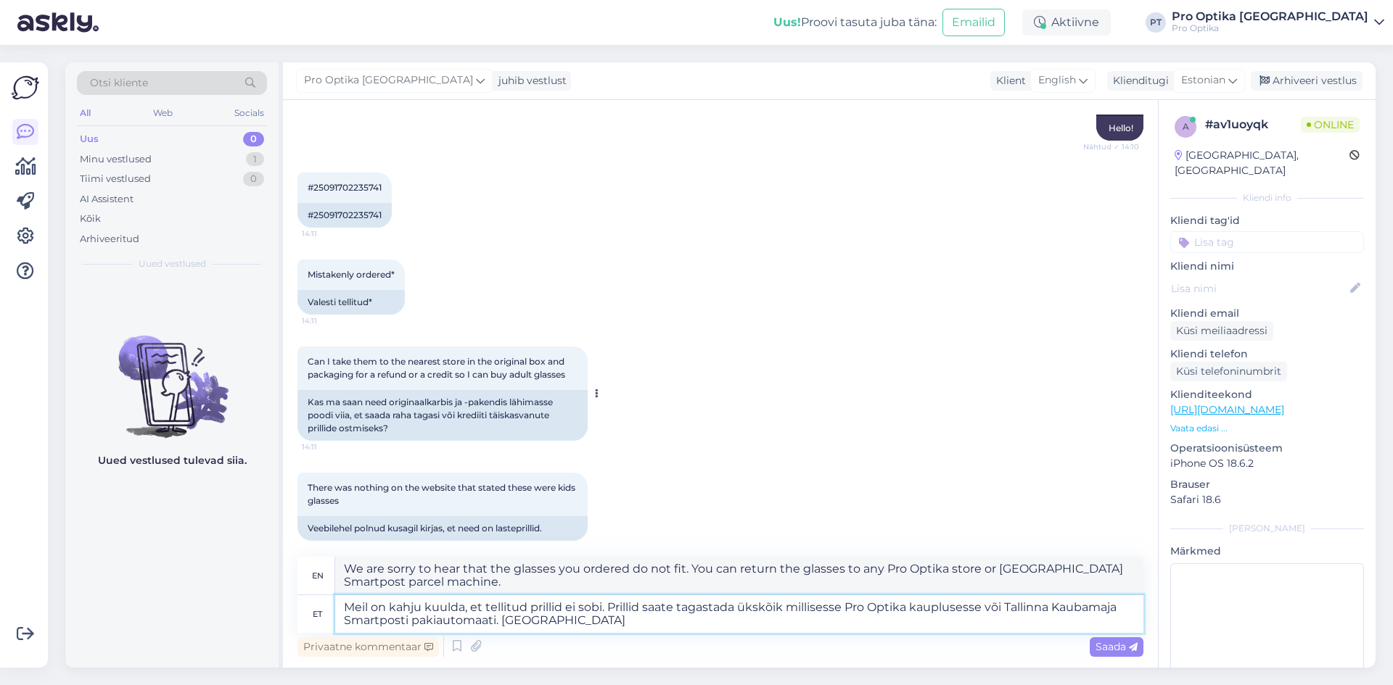
type textarea "Meil on kahju kuulda, et tellitud prillid ei sobi. Prillid saate tagastada üksk…"
type textarea "We are sorry to hear that the glasses you ordered do not fit. You can return th…"
type textarea "Meil on kahju kuulda, et tellitud prillid ei sobi. Prillid saate tagastada üksk…"
type textarea "We are sorry to hear that the glasses you ordered do not fit. You can return th…"
type textarea "Meil on kahju kuulda, et tellitud prillid ei sobi. Prillid saate tagastada üksk…"
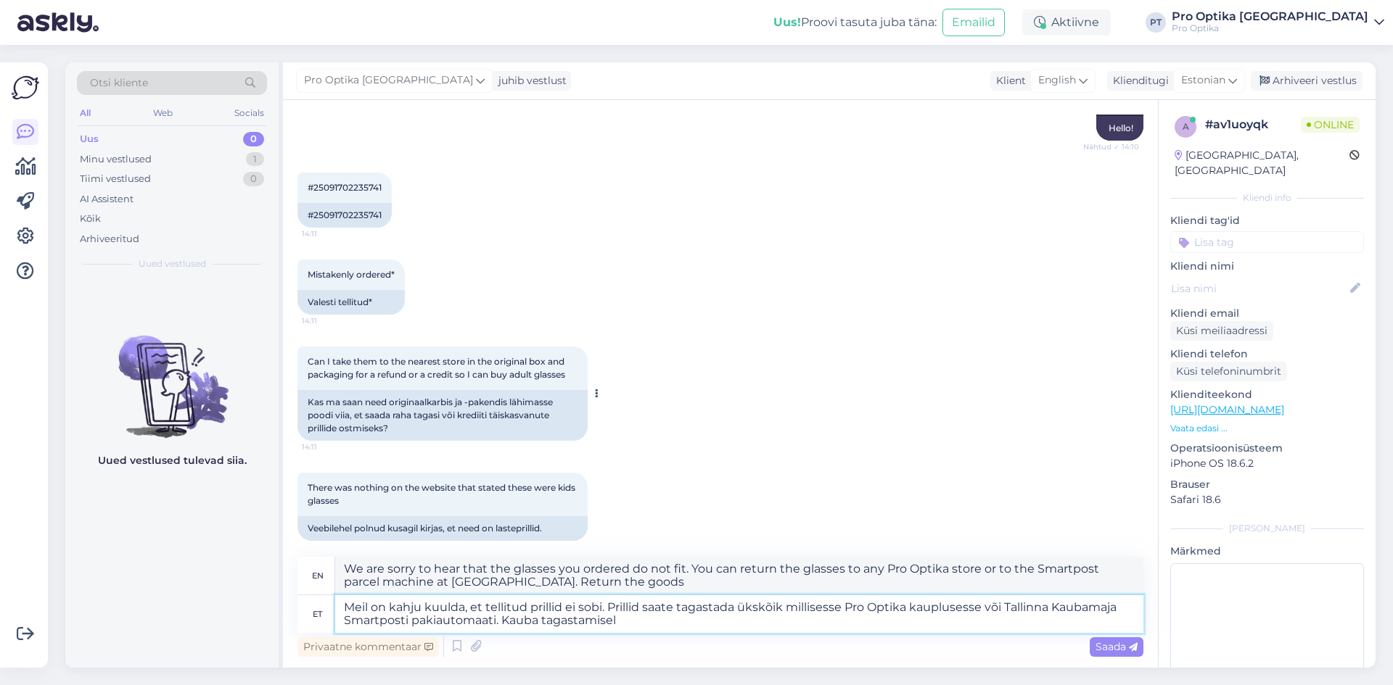
type textarea "We are sorry to hear that the glasses you ordered do not fit. You can return th…"
type textarea "Meil on kahju kuulda, et tellitud prillid ei sobi. Prillid saate tagastada üksk…"
type textarea "We are sorry to hear that the glasses you ordered do not fit. You can return th…"
type textarea "Meil on kahju kuulda, et tellitud prillid ei sobi. Prillid saate tagastada üksk…"
type textarea "We are sorry to hear that the glasses you ordered do not fit. You can return th…"
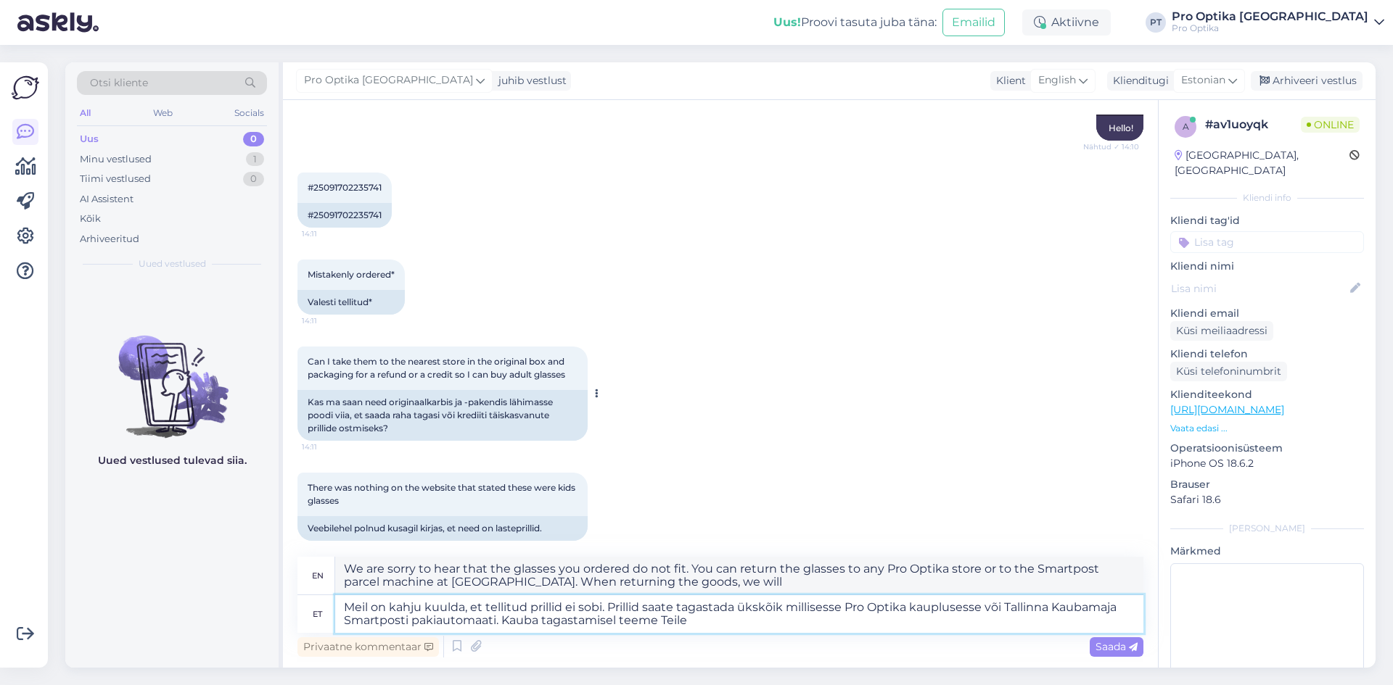
type textarea "Meil on kahju kuulda, et tellitud prillid ei sobi. Prillid saate tagastada üksk…"
type textarea "We are sorry to hear that the glasses you ordered do not fit. You can return th…"
type textarea "Meil on kahju kuulda, et tellitud prillid ei sobi. Prillid saate tagastada üksk…"
type textarea "We are sorry to hear that the glasses you ordered do not fit. You can return th…"
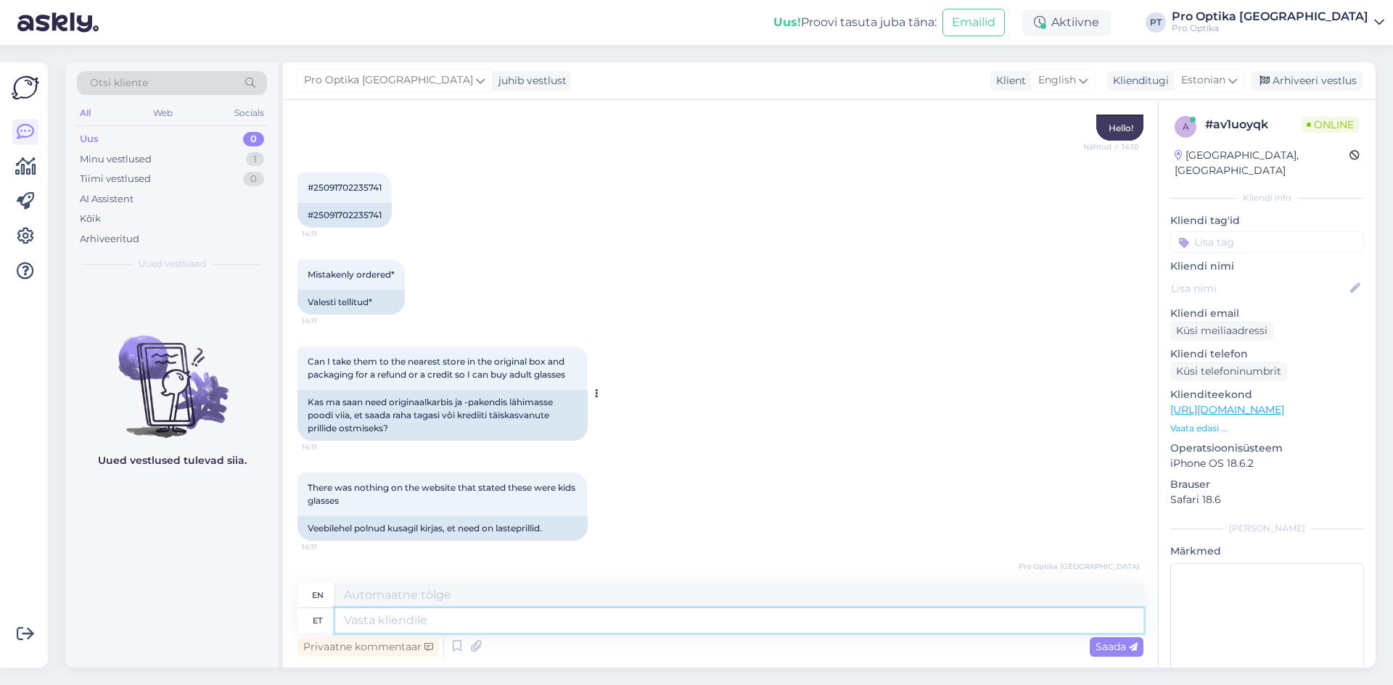
scroll to position [876, 0]
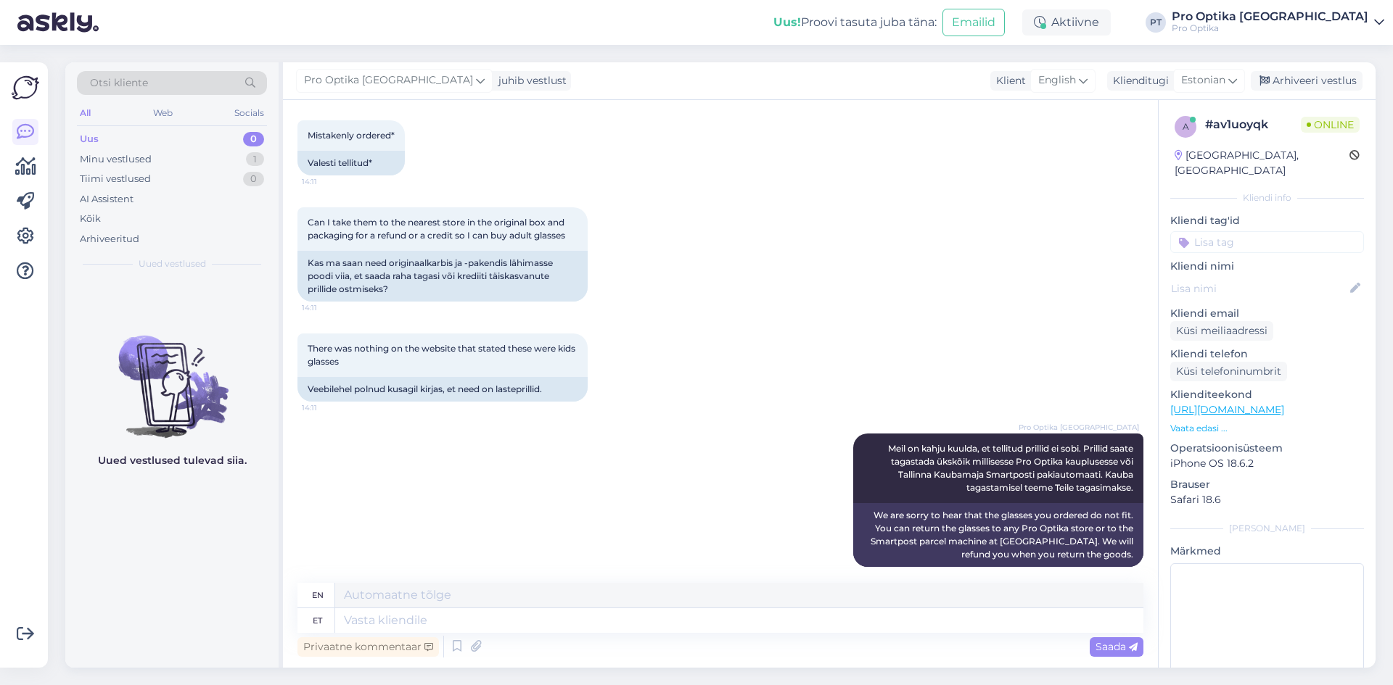
click at [70, 542] on div "Uued vestlused tulevad siia." at bounding box center [171, 473] width 213 height 389
click at [195, 593] on div "Uued vestlused tulevad siia." at bounding box center [171, 473] width 213 height 389
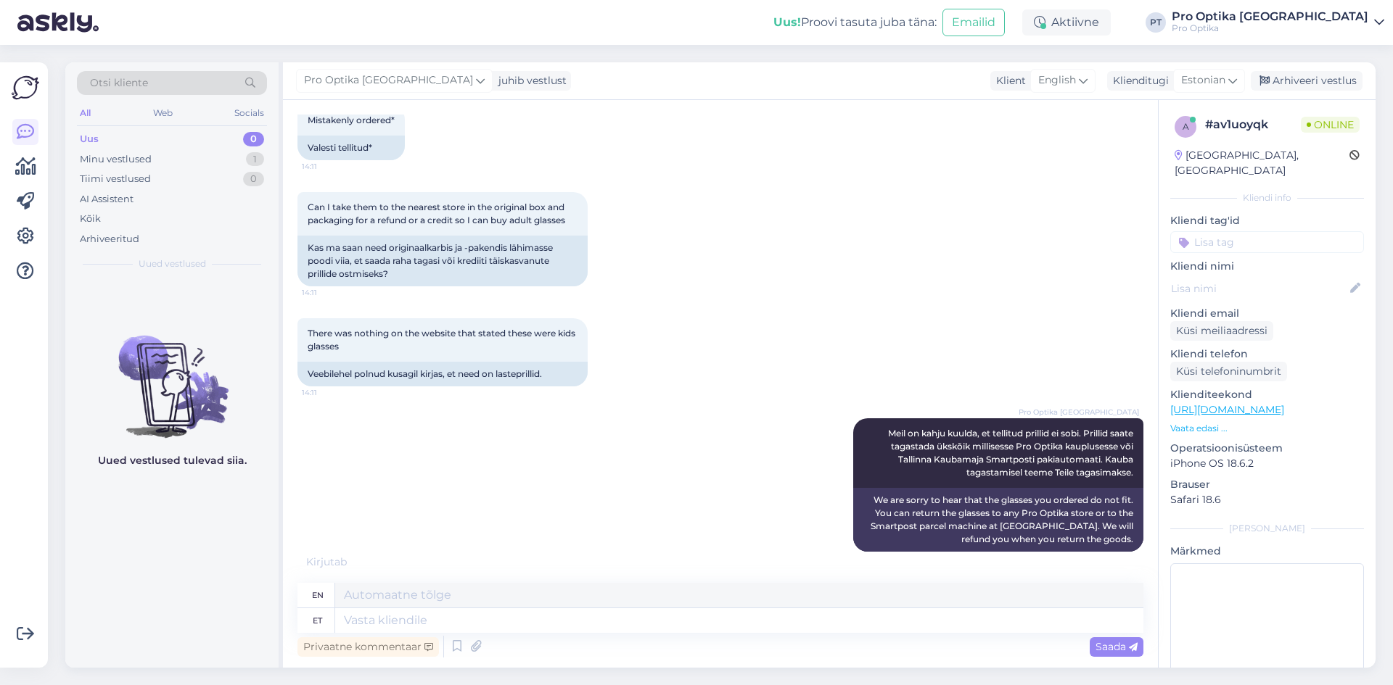
scroll to position [963, 0]
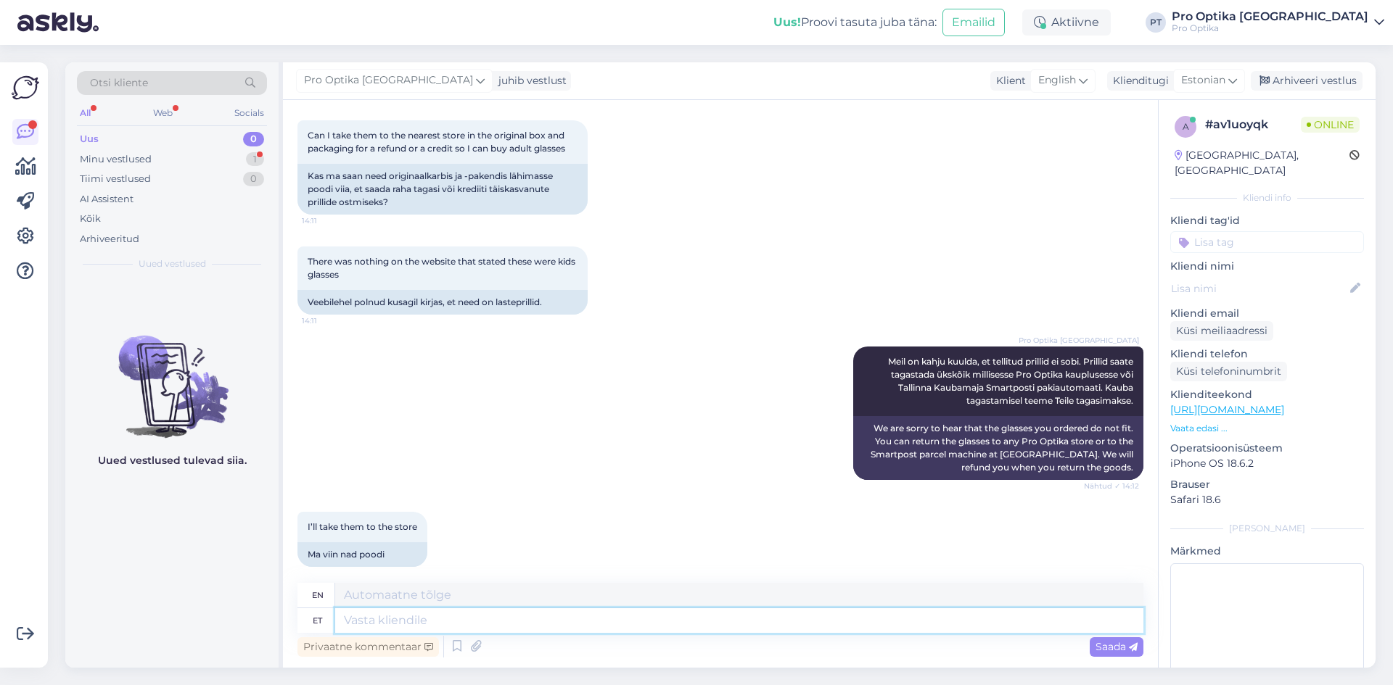
click at [415, 620] on textarea at bounding box center [739, 621] width 808 height 25
type textarea "Jah, s"
type textarea "Yes,"
type textarea "Jah, see sob"
type textarea "Yes, that"
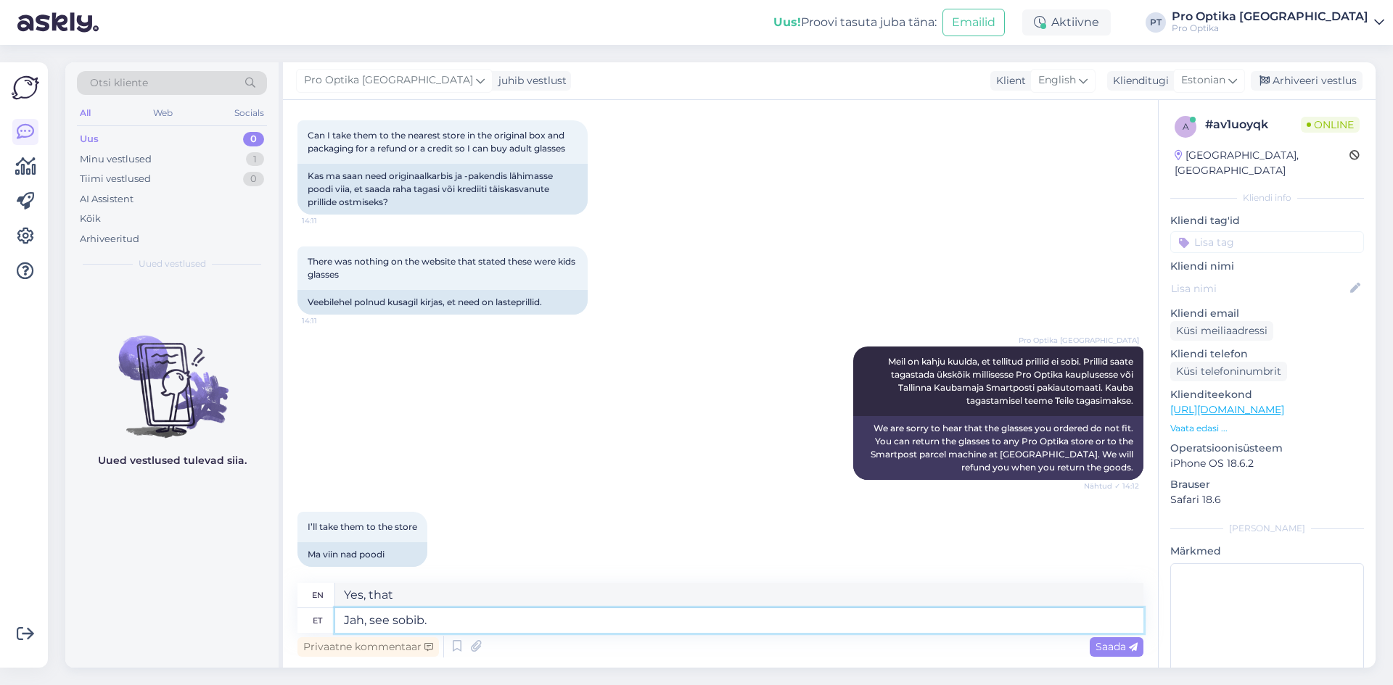
type textarea "Jah, see sobib."
type textarea "Yes, that's fine."
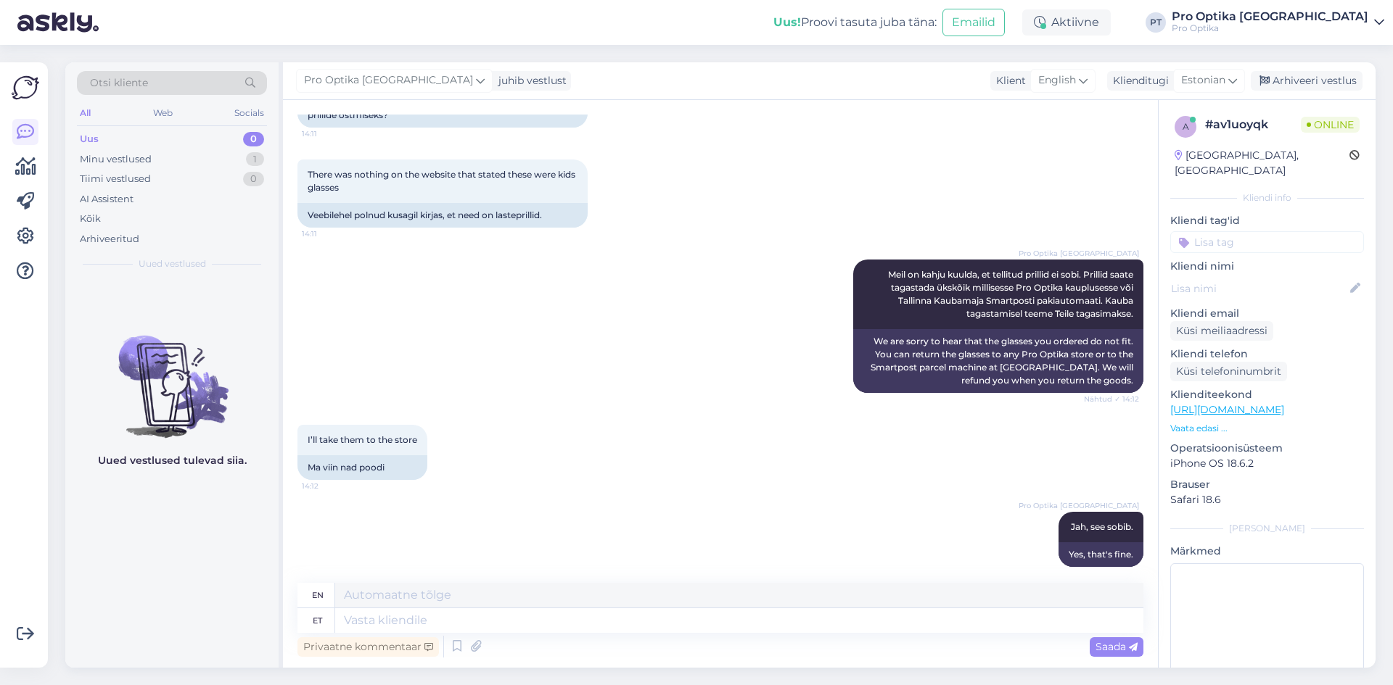
click at [197, 593] on div "Uued vestlused tulevad siia." at bounding box center [171, 473] width 213 height 389
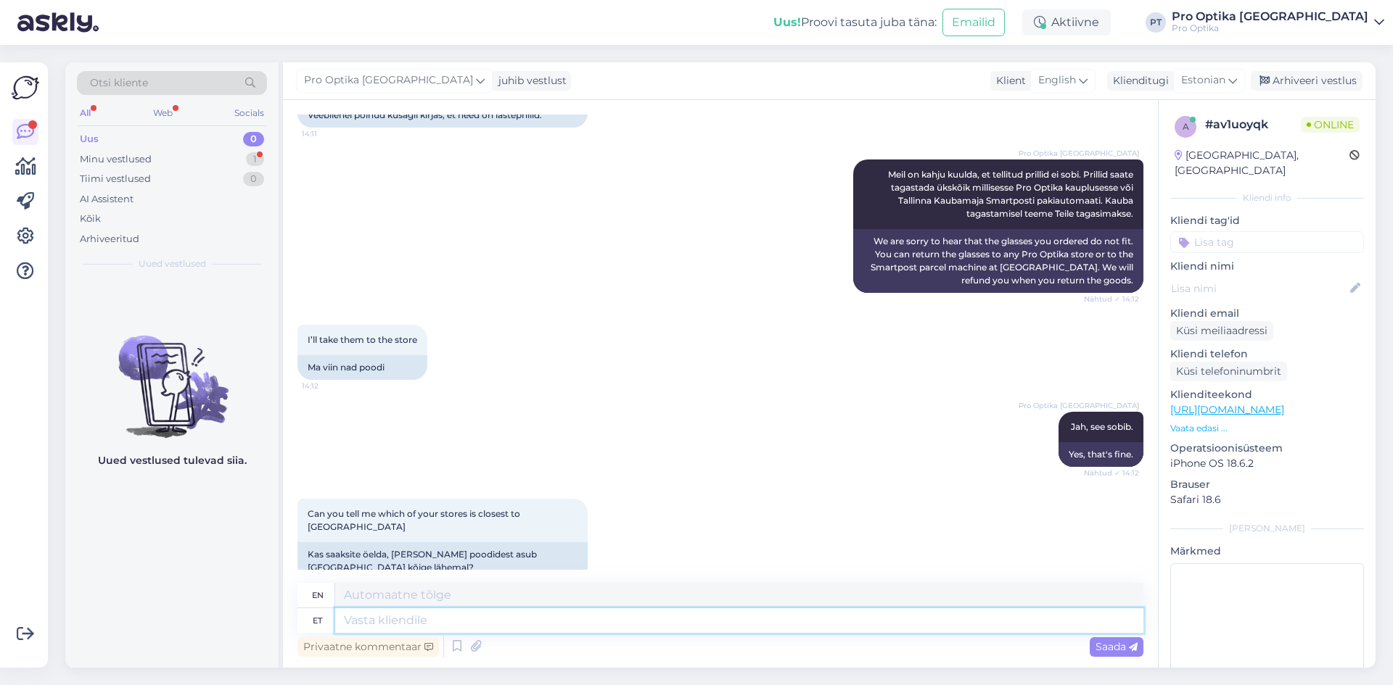
click at [411, 633] on textarea at bounding box center [739, 621] width 808 height 25
type textarea "Pro O"
type textarea "Pro"
type textarea "Pro Optika V"
type textarea "Pro Optics"
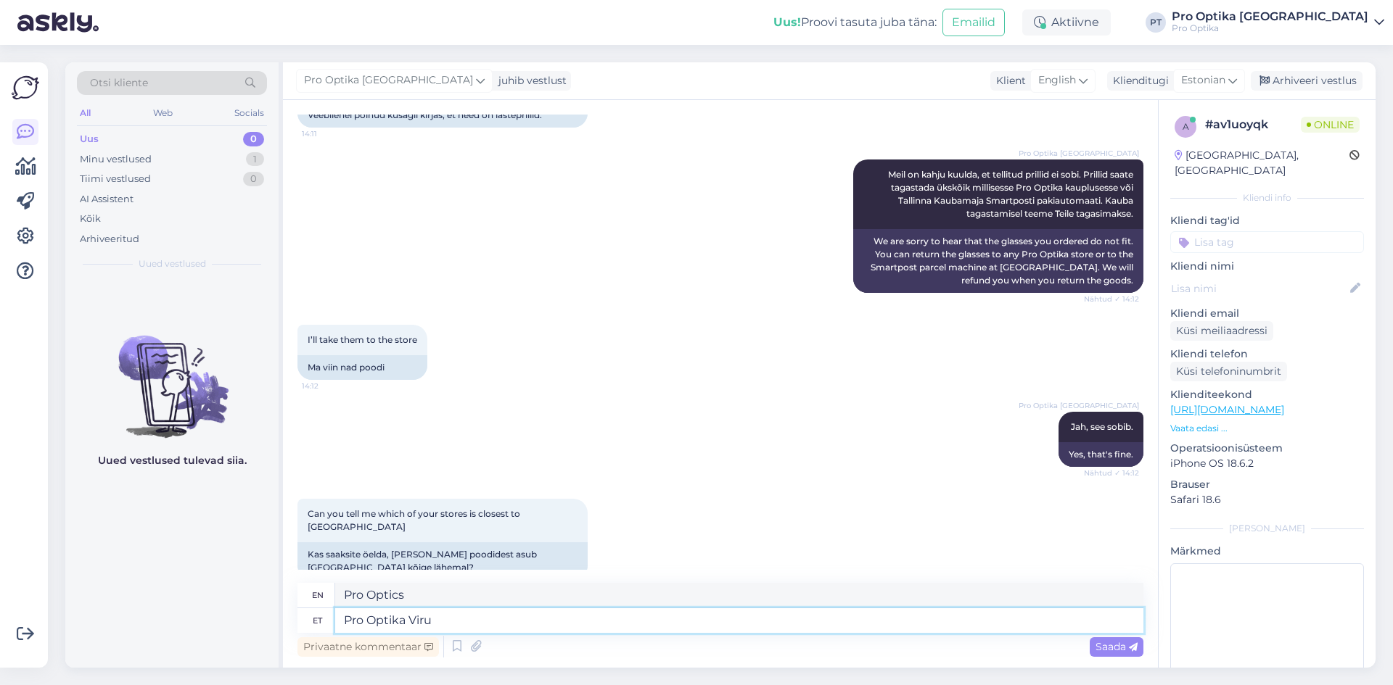
type textarea "Pro Optika Viru"
type textarea "Pro Optics Viru"
type textarea "Pro Optika Viru Keskuses"
type textarea "Pro Optika in Viru Centre"
type textarea "Pro Optika Viru Keskuses või"
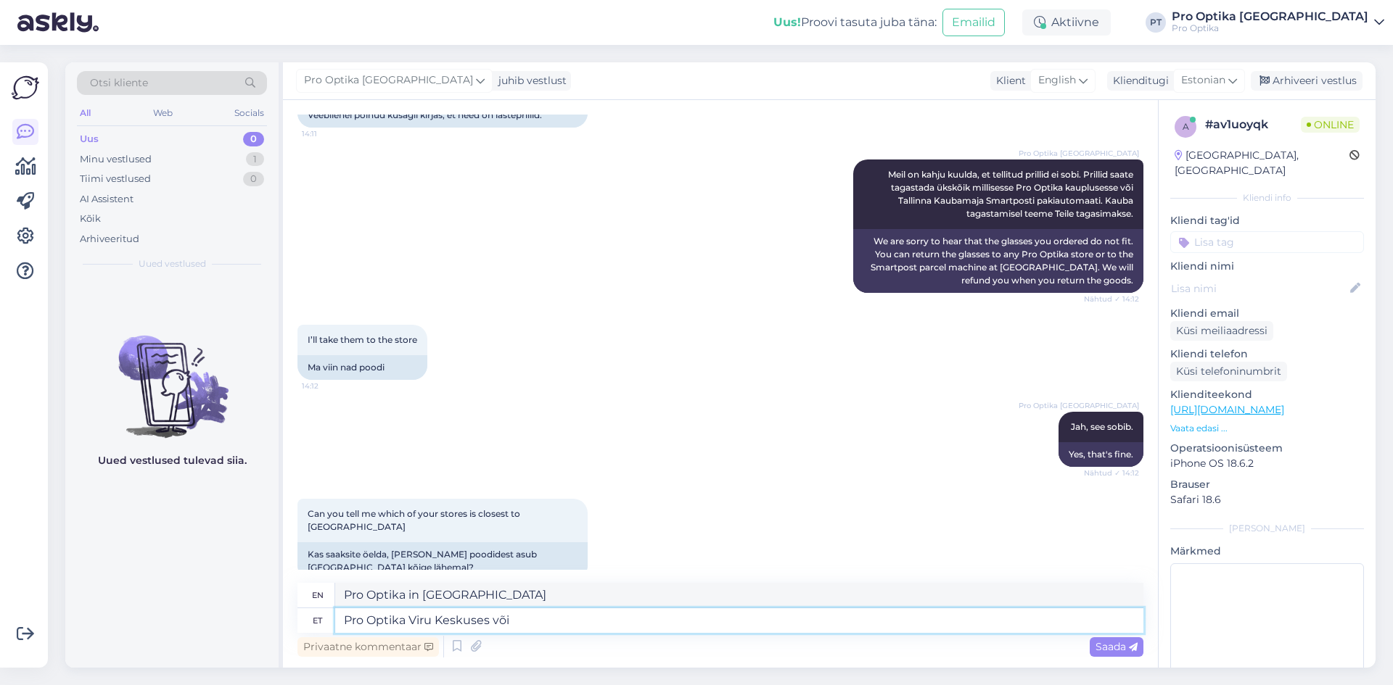
type textarea "Pro Optika at Viru Centre or"
type textarea "Pro Optika Viru"
type textarea "Pro Optika in Viru Centre"
type textarea "Pro Opti"
type textarea "Pro Optics"
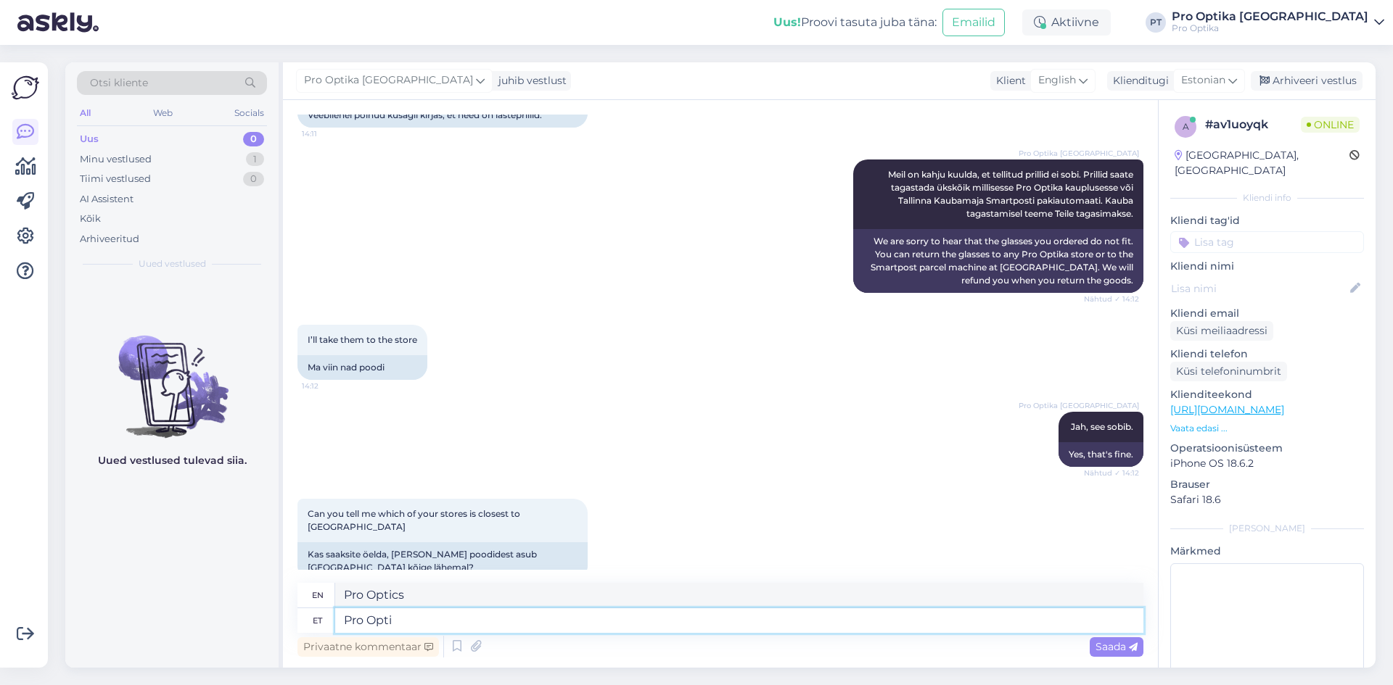
type textarea "Pro Opt"
type textarea "Pro Optics Viru"
type textarea "P"
type textarea "Pro"
type textarea "Kõige"
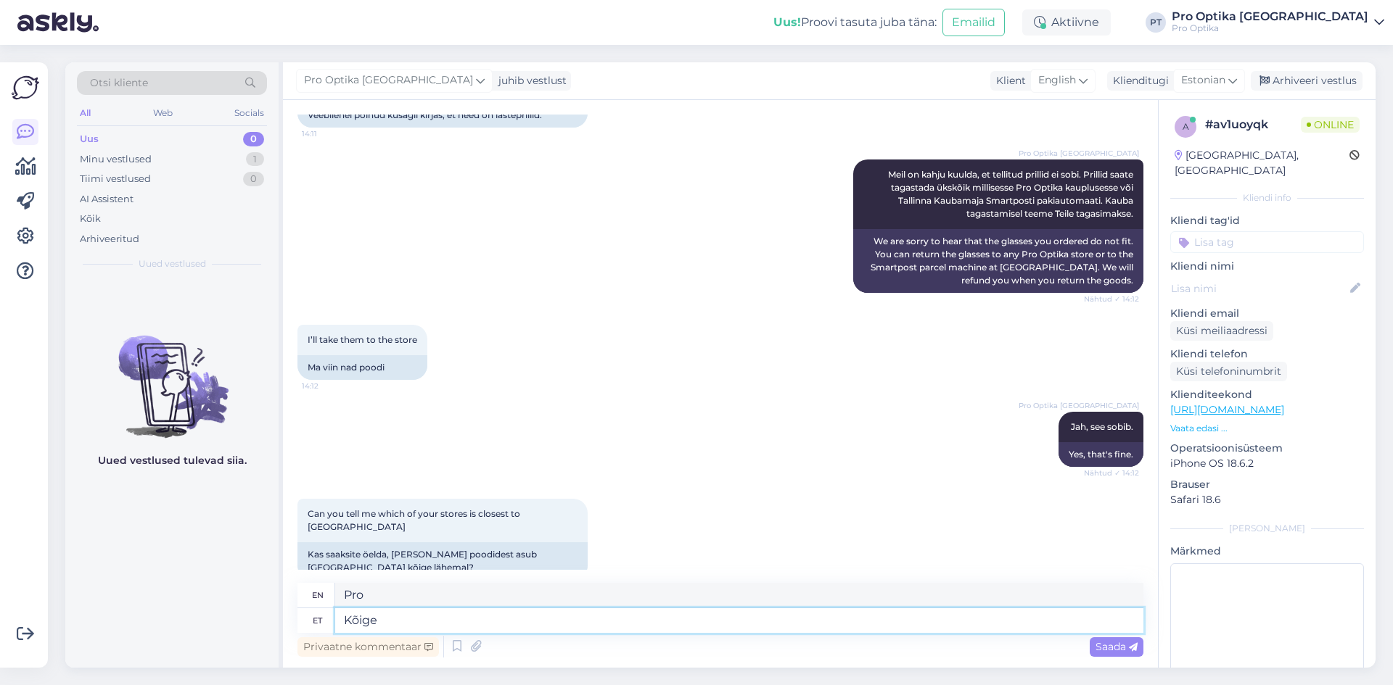
type textarea "The most"
type textarea "Kõige lähemal a"
type textarea "The closest"
type textarea "Kõige lähemal asuvad ka"
type textarea "The closest ones are"
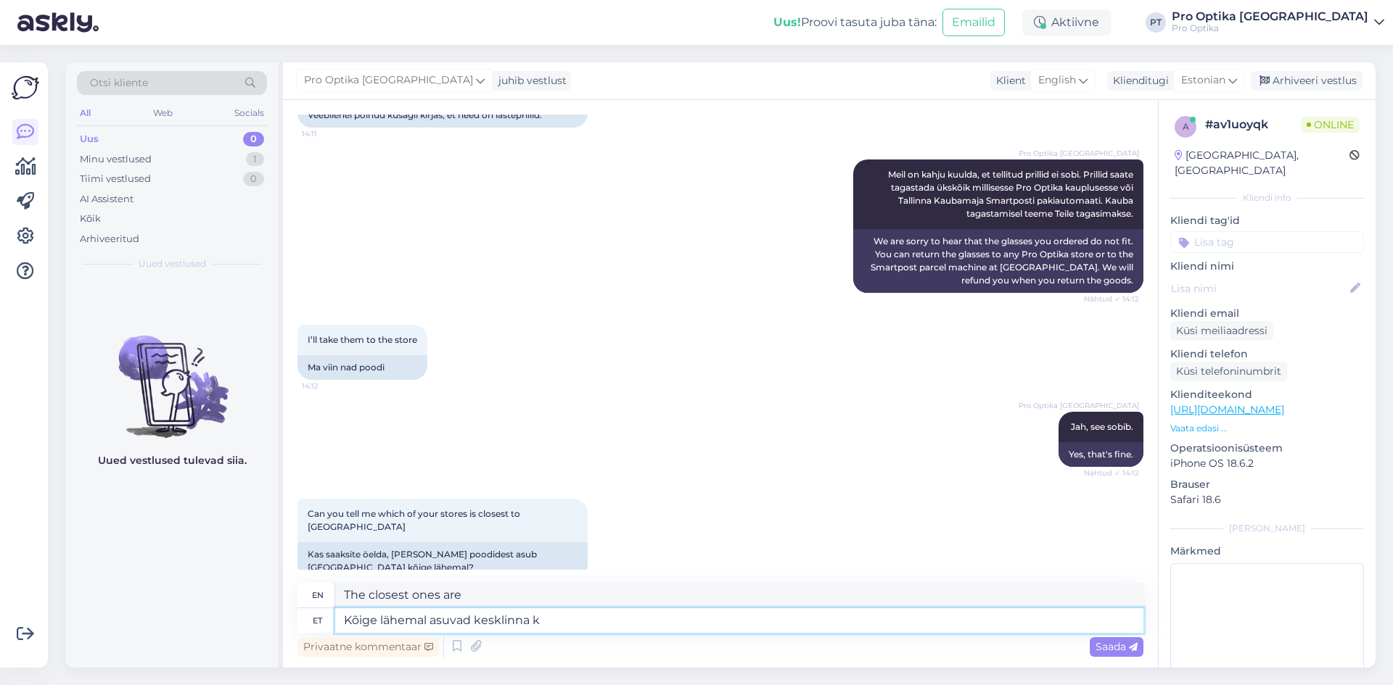
type textarea "Kõige lähemal asuvad kesklinna ka"
type textarea "The closest ones to the city center"
type textarea "Kõige lähemal asuvad kesklinna kauplused."
type textarea "The closest shops are in the city center."
type textarea "Kõige lähemal asuvad kesklinna kauplused. Kauplused"
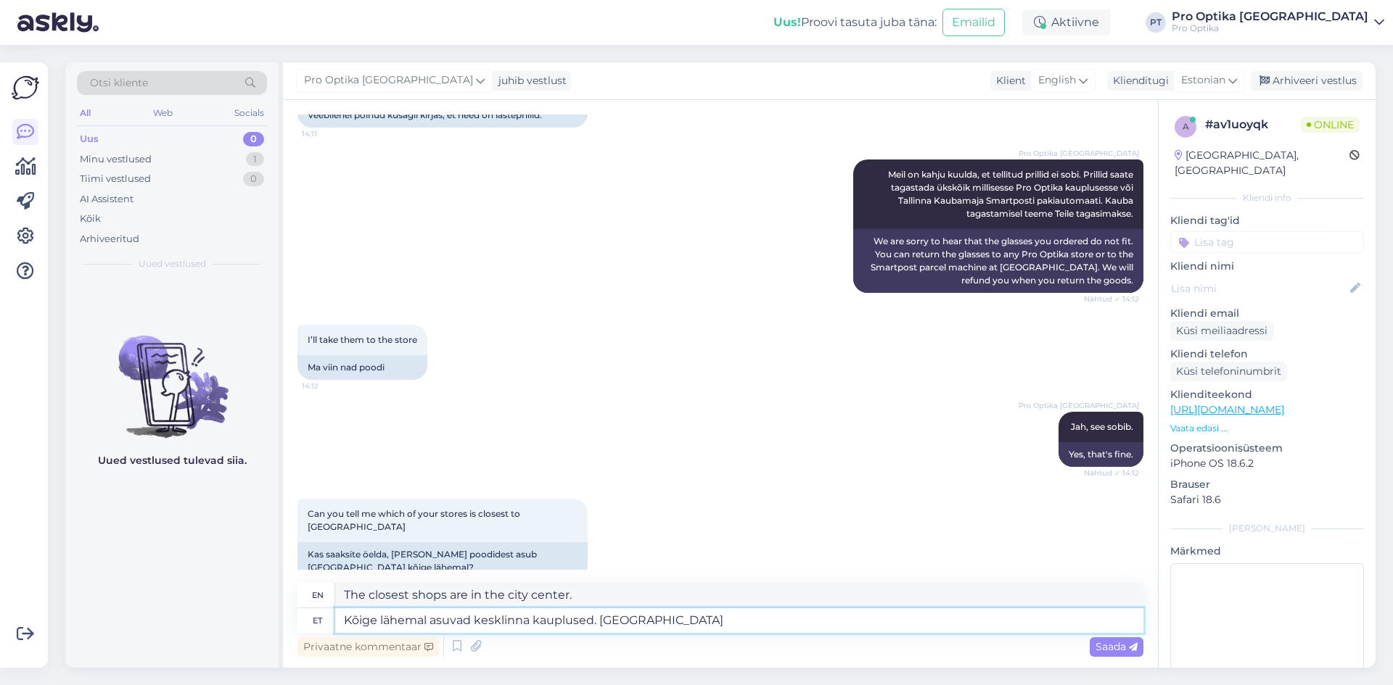
type textarea "The closest shops are in the city center. Shops"
type textarea "Kõige lähemal asuvad kesklinna kauplused. Kauplused asuvad"
type textarea "The closest shops are in the city center. The shops are located"
type textarea "Kõige lähemal asuvad kesklinna kauplused. Kauplused asuvad Viru"
type textarea "The closest shops are in the city center. The shops are located in Viru"
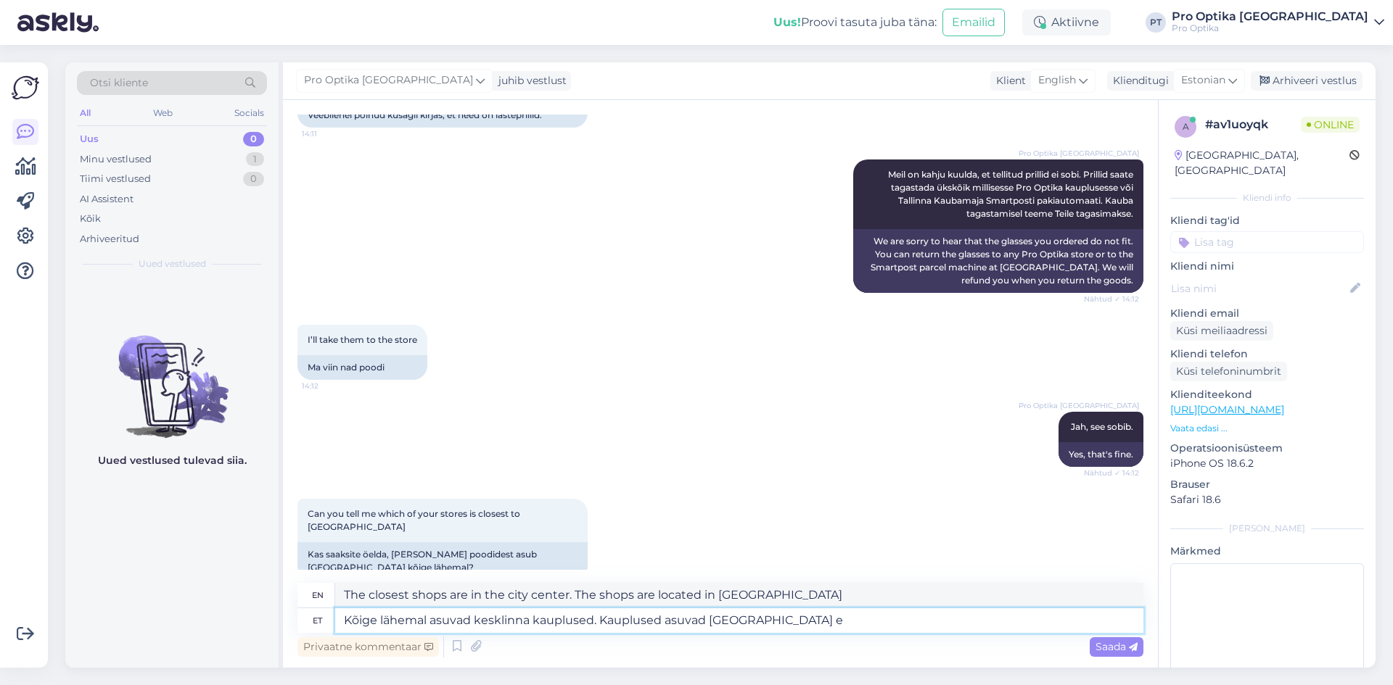
type textarea "Kõige lähemal asuvad kesklinna kauplused. Kauplused asuvad Viru Keskuse es"
type textarea "The closest shops are in the city centre. The shops are located in Viru Keskus"
type textarea "Kõige lähemal asuvad kesklinna kauplused. Kauplused asuvad Viru Keskuse esimese…"
type textarea "The closest shops are in the city centre. The shops are located on the first fl…"
type textarea "Kõige lähemal asuvad kesklinna kauplused. Kauplused asuvad Viru Keskuse esimese…"
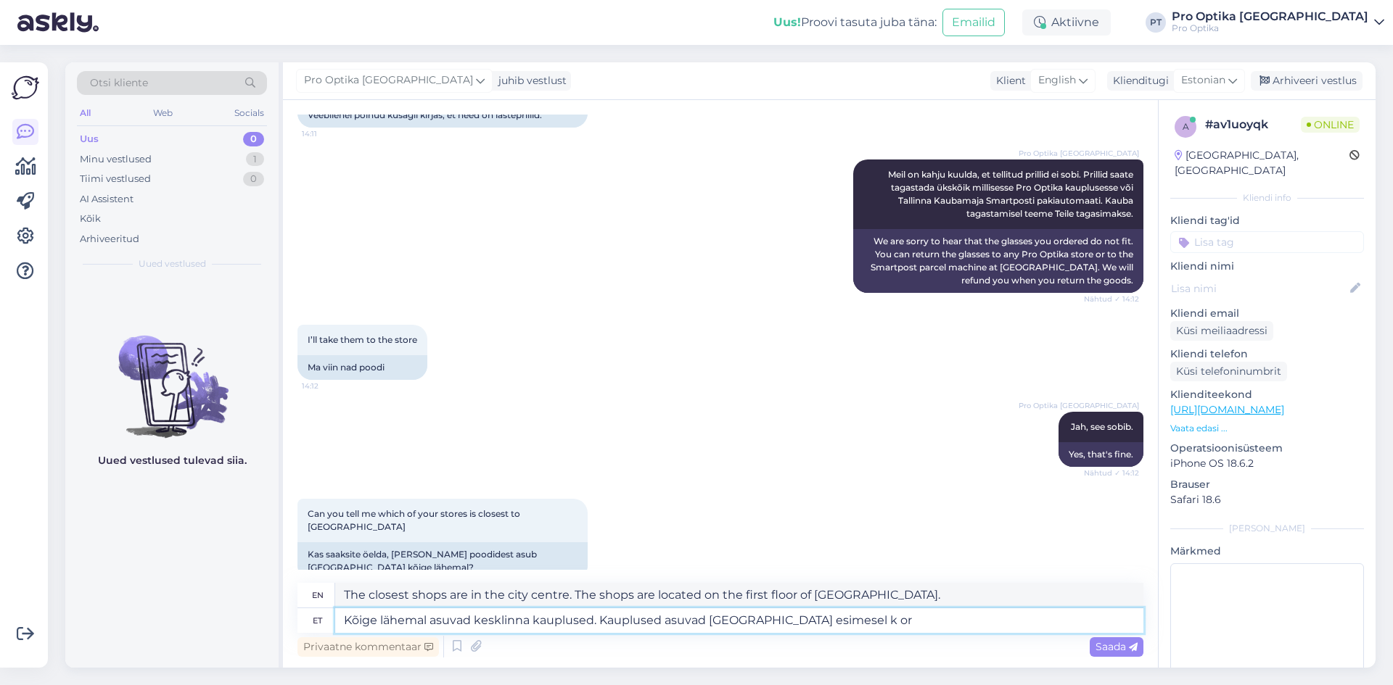
type textarea "The closest shops are in the city center. The shops are located on the first fl…"
type textarea "Kõige lähemal asuvad kesklinna kauplused. Kauplused asuvad Viru Keskuse esimese…"
type textarea "The closest shops are in the city centre. The shops are located on the first fl…"
type textarea "Kõige lähemal asuvad kesklinna kauplused. Kauplused asuvad Viru Keskuse esimese…"
type textarea "The closest shops are in the city center. The shops are located on the first fl…"
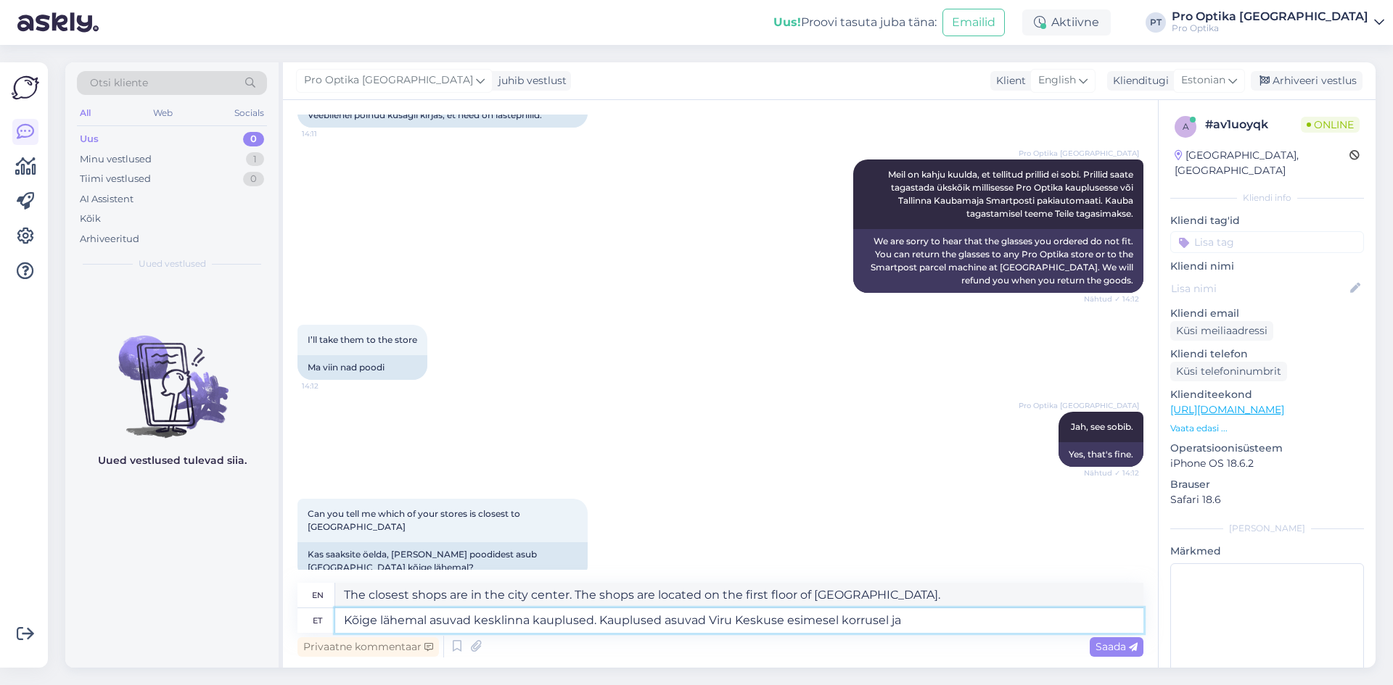
type textarea "Kõige lähemal asuvad kesklinna kauplused. Kauplused asuvad Viru Keskuse esimese…"
type textarea "The closest shops are in the city centre. The shops are located on the first fl…"
type textarea "Kõige lähemal asuvad kesklinna kauplused. Kauplused asuvad Viru Keskuse esimese…"
type textarea "The closest shops are in the city centre. The shops are located on the first fl…"
type textarea "Kõige lähemal asuvad kesklinna kauplused. Kauplused asuvad Viru Keskuse esimese…"
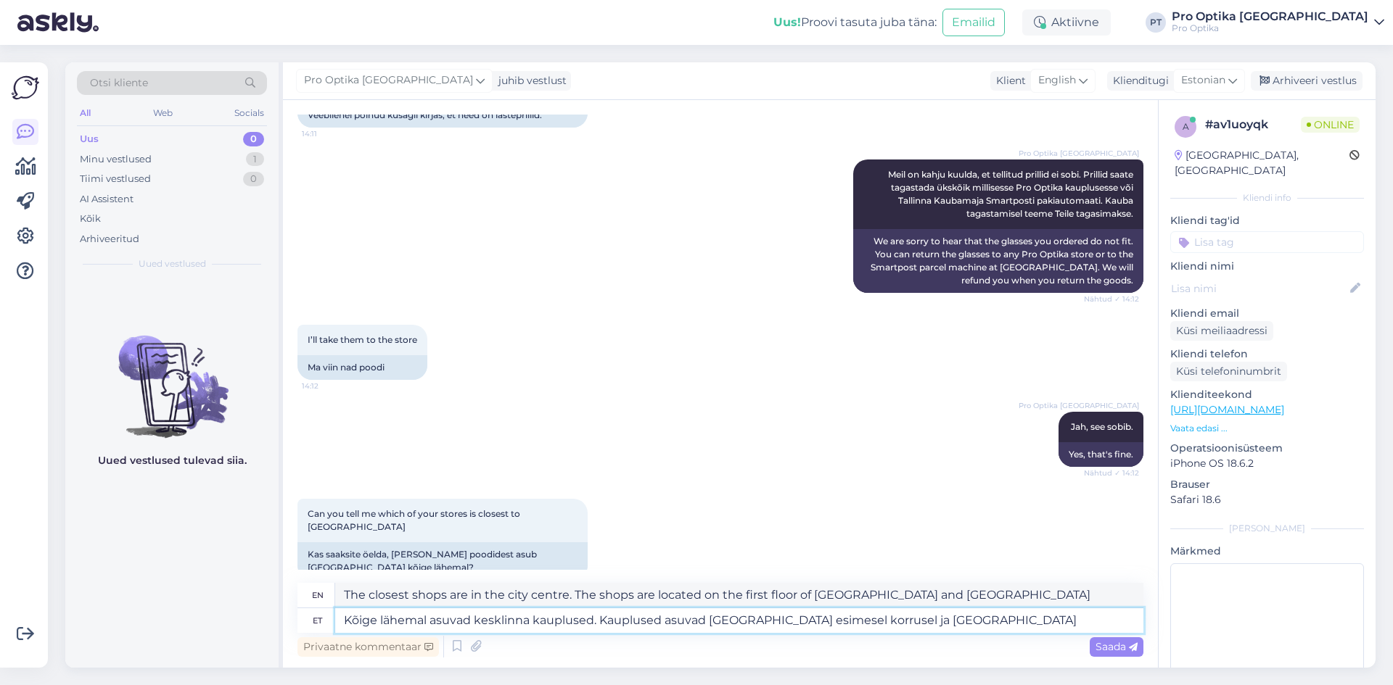
type textarea "The closest shops are in the city centre. The shops are located on the first fl…"
type textarea "Kõige lähemal asuvad kesklinna kauplused. Kauplused asuvad Viru Keskuse esimese…"
type textarea "The closest shops are in the city center. The shops are located on the first fl…"
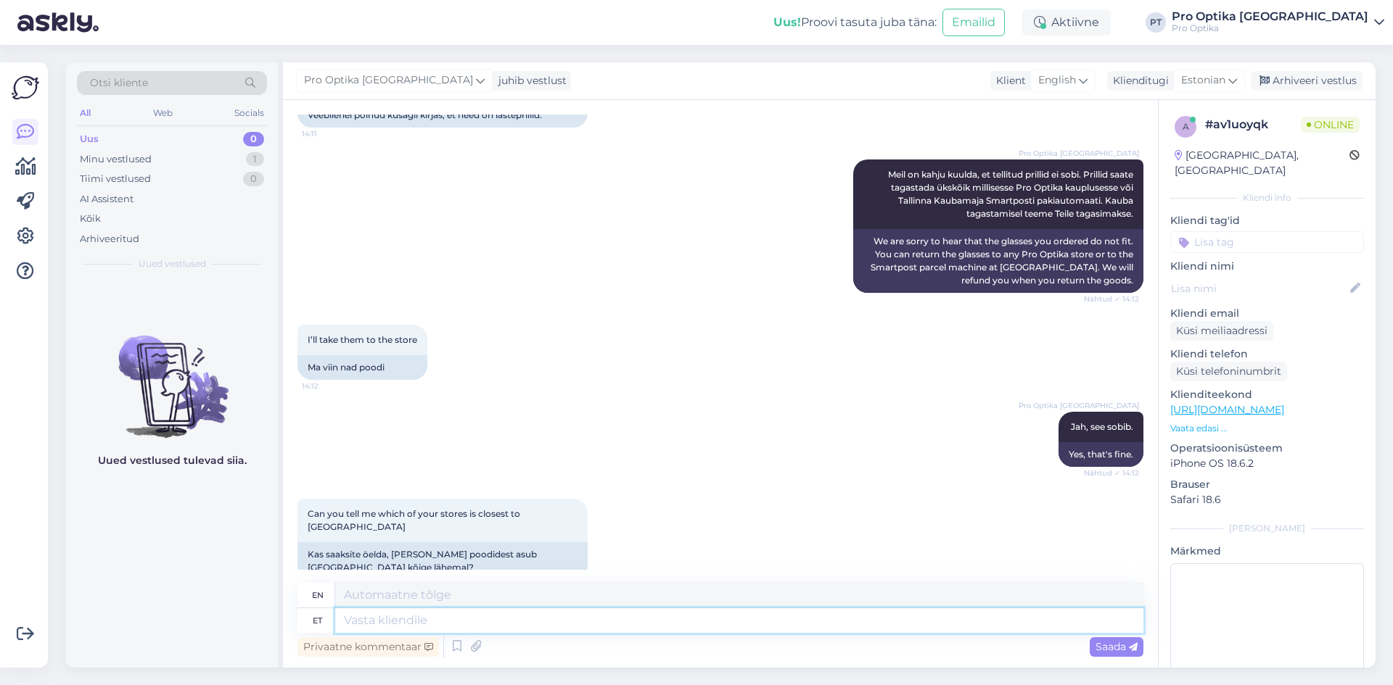
scroll to position [1277, 0]
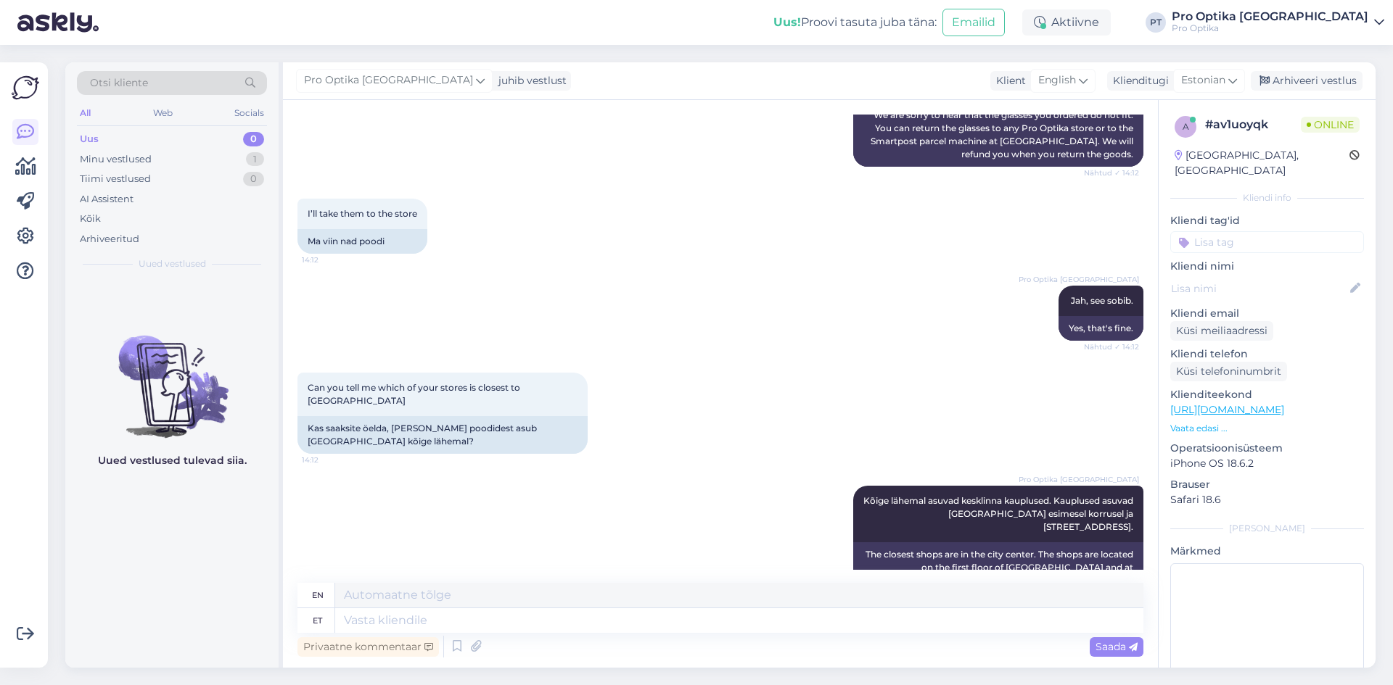
click at [194, 590] on div "Uued vestlused tulevad siia." at bounding box center [171, 473] width 213 height 389
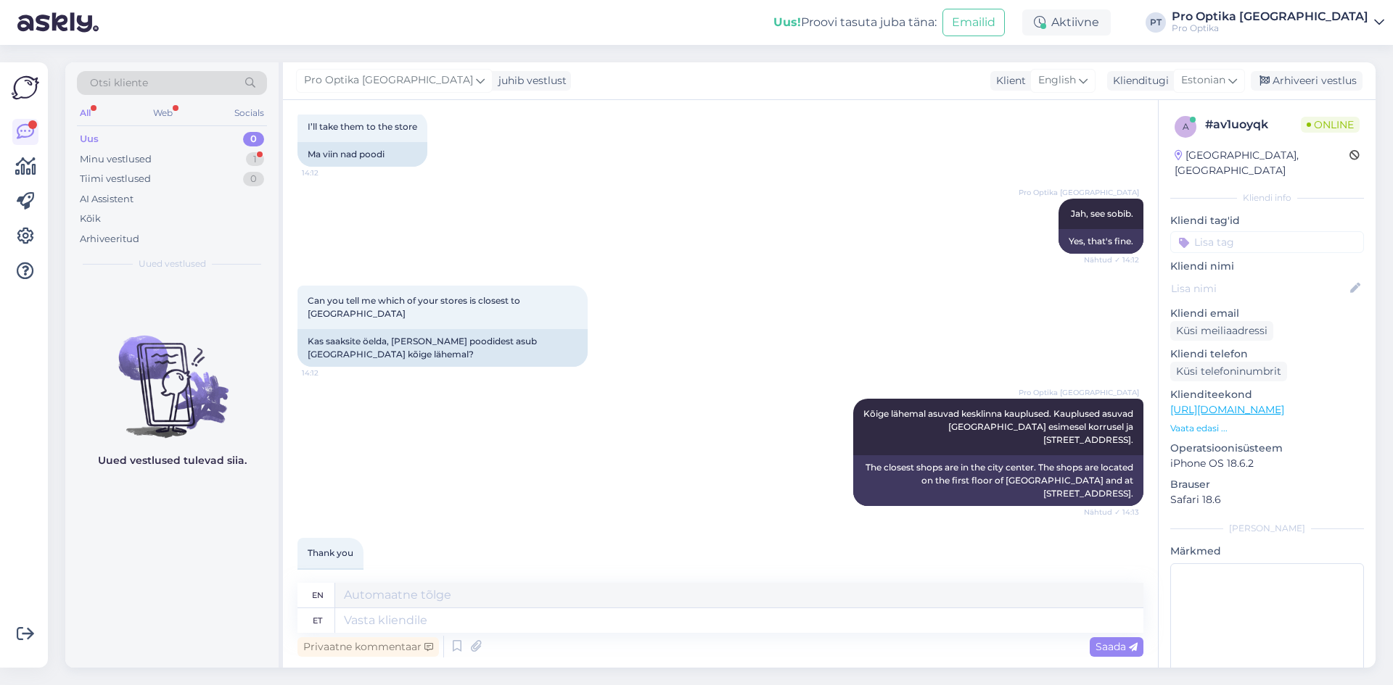
scroll to position [1379, 0]
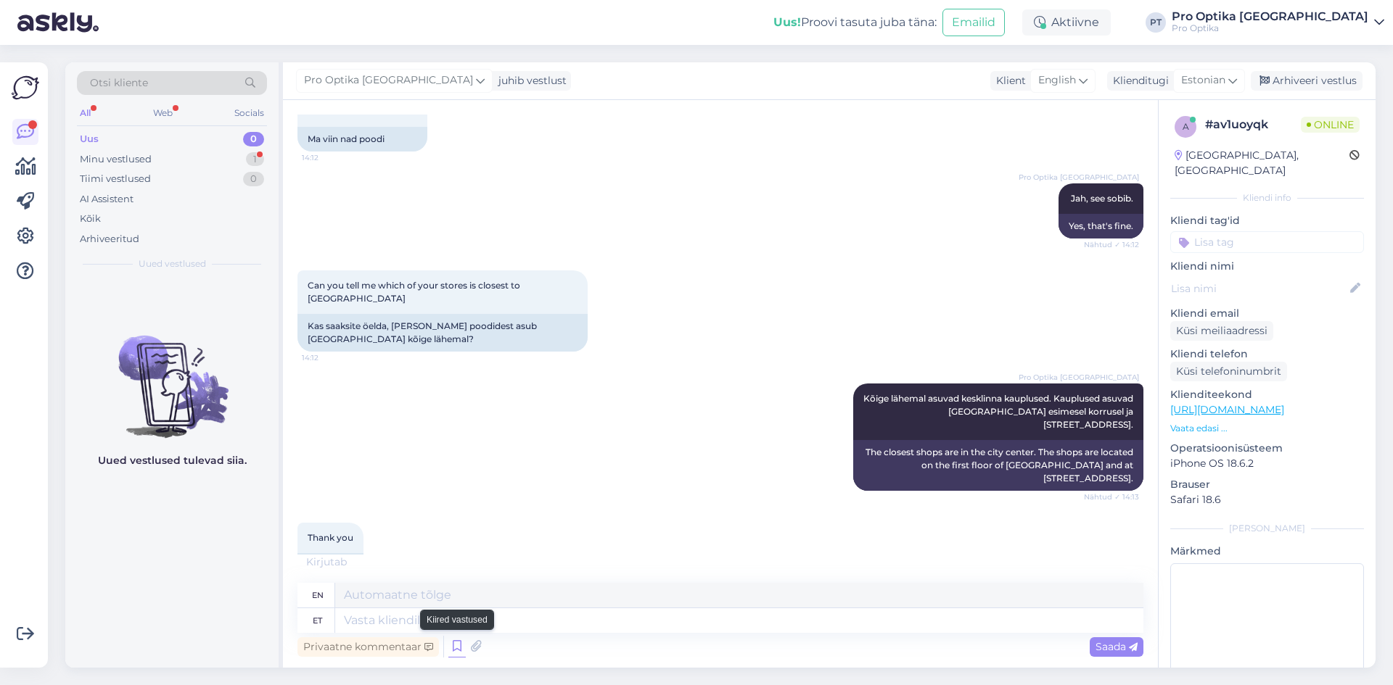
click at [448, 647] on icon at bounding box center [456, 647] width 17 height 22
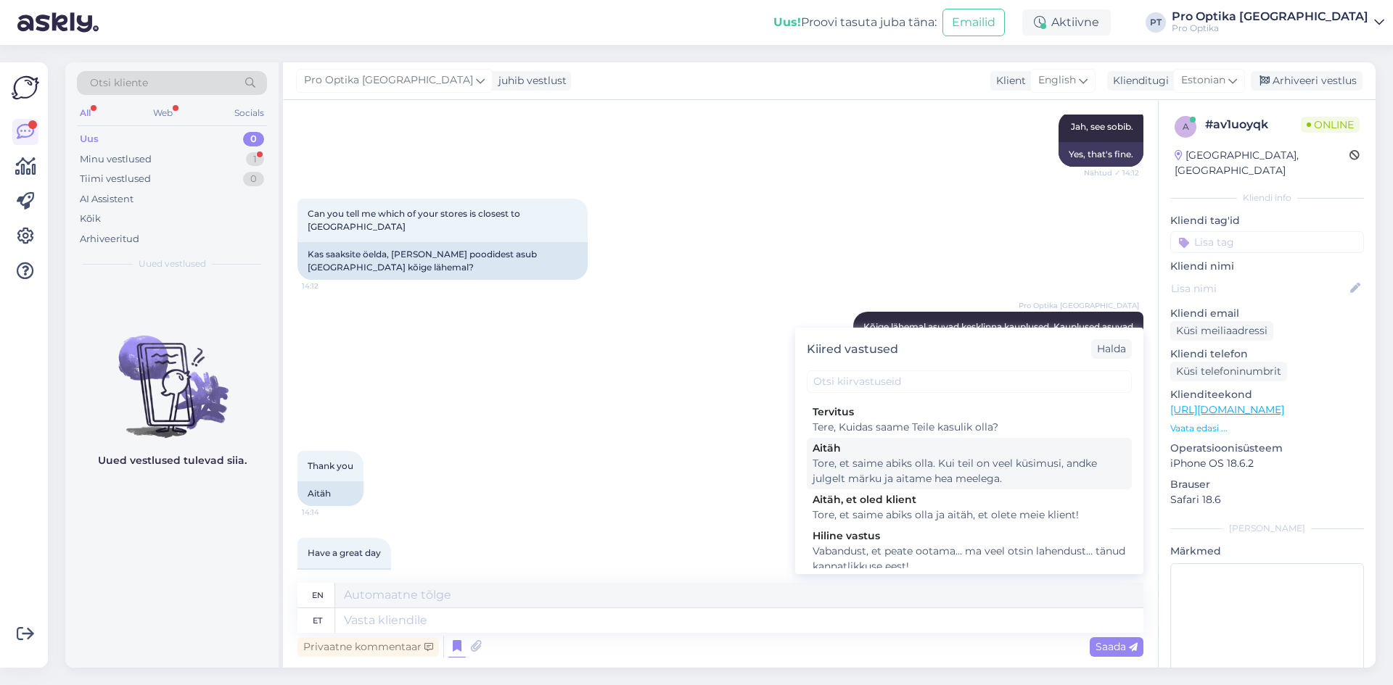
scroll to position [508, 0]
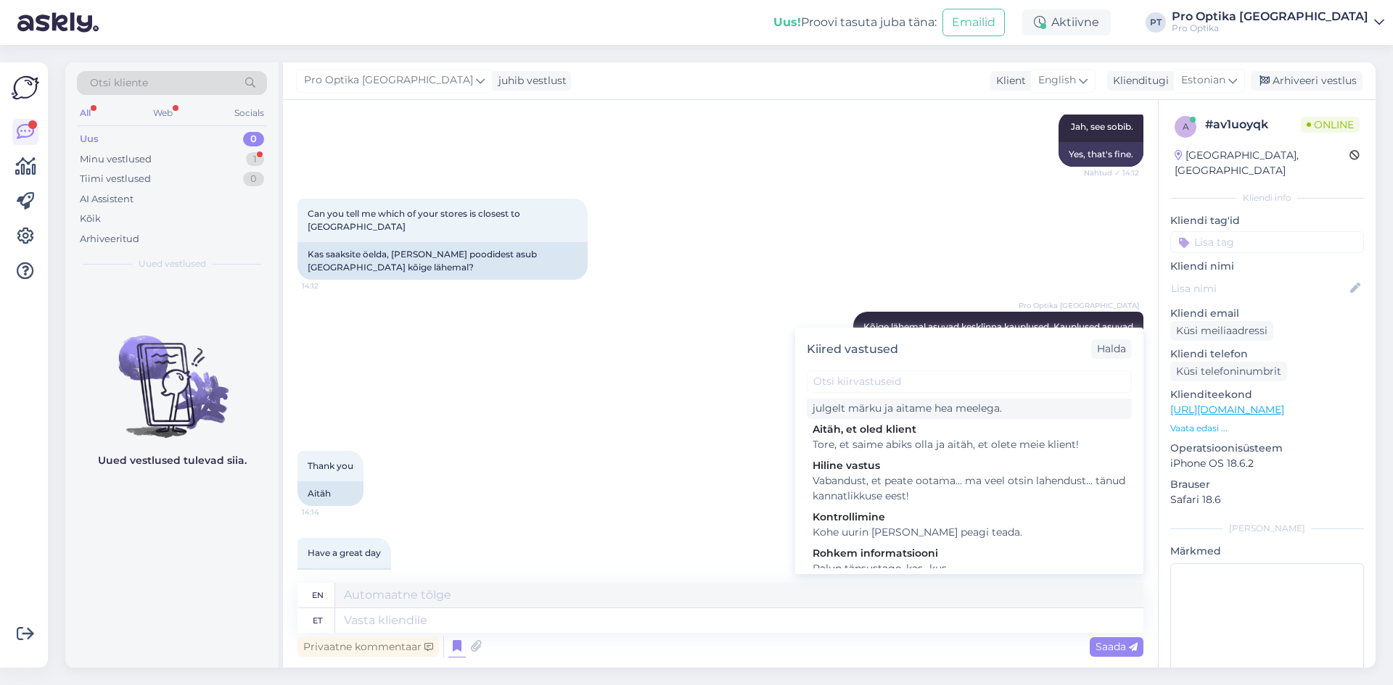
click at [905, 416] on div "Tore, et saime abiks olla. Kui teil on veel küsimusi, andke julgelt märku ja ai…" at bounding box center [968, 401] width 313 height 30
type textarea "Glad we could be of help. If you have any more questions, feel free to let us k…"
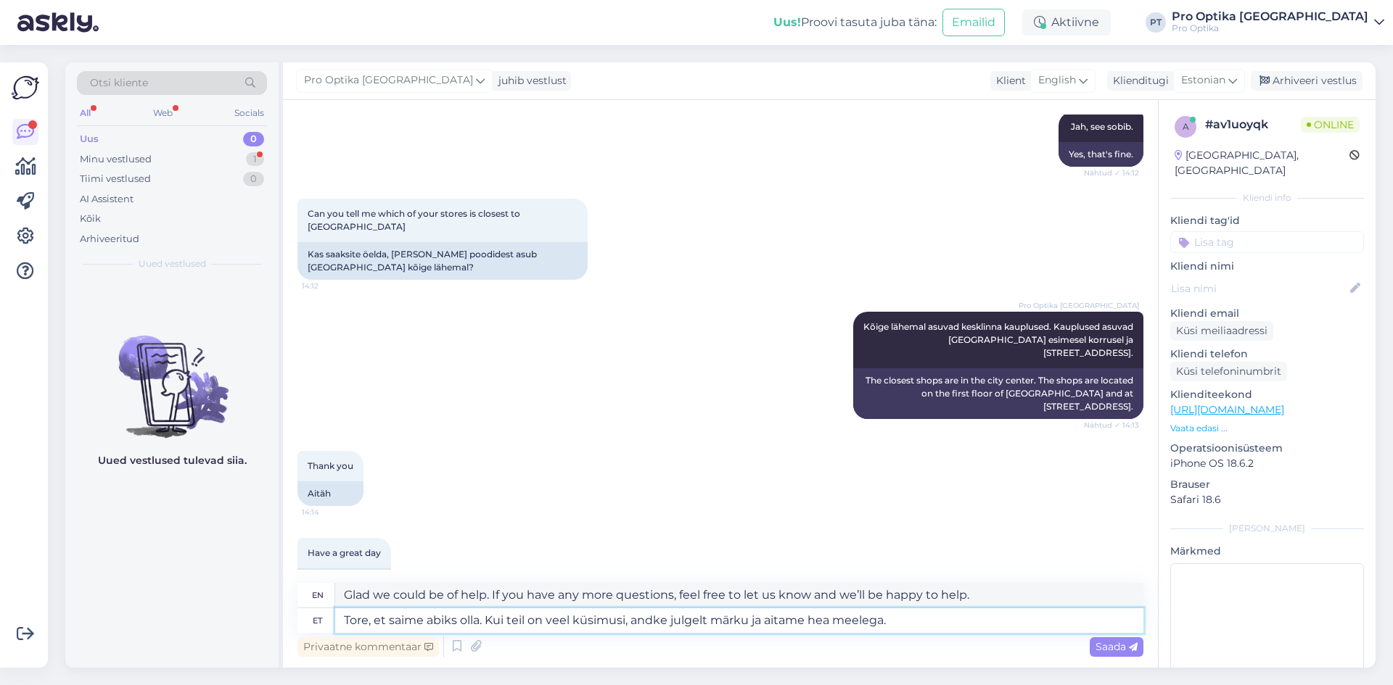
click at [936, 622] on textarea "Tore, et saime abiks olla. Kui teil on veel küsimusi, andke julgelt märku ja ai…" at bounding box center [739, 621] width 808 height 25
type textarea "Tore, et saime abiks olla. Kui teil on veel küsimusi, andke julgelt märku ja ai…"
type textarea "Glad we could be of help. If you have any more questions, feel free to let us k…"
type textarea "Tore, et saime abiks olla. Kui teil on veel küsimusi, andke julgelt märku ja ai…"
type textarea "Glad we could be of help. If you have any more questions, feel free to let us k…"
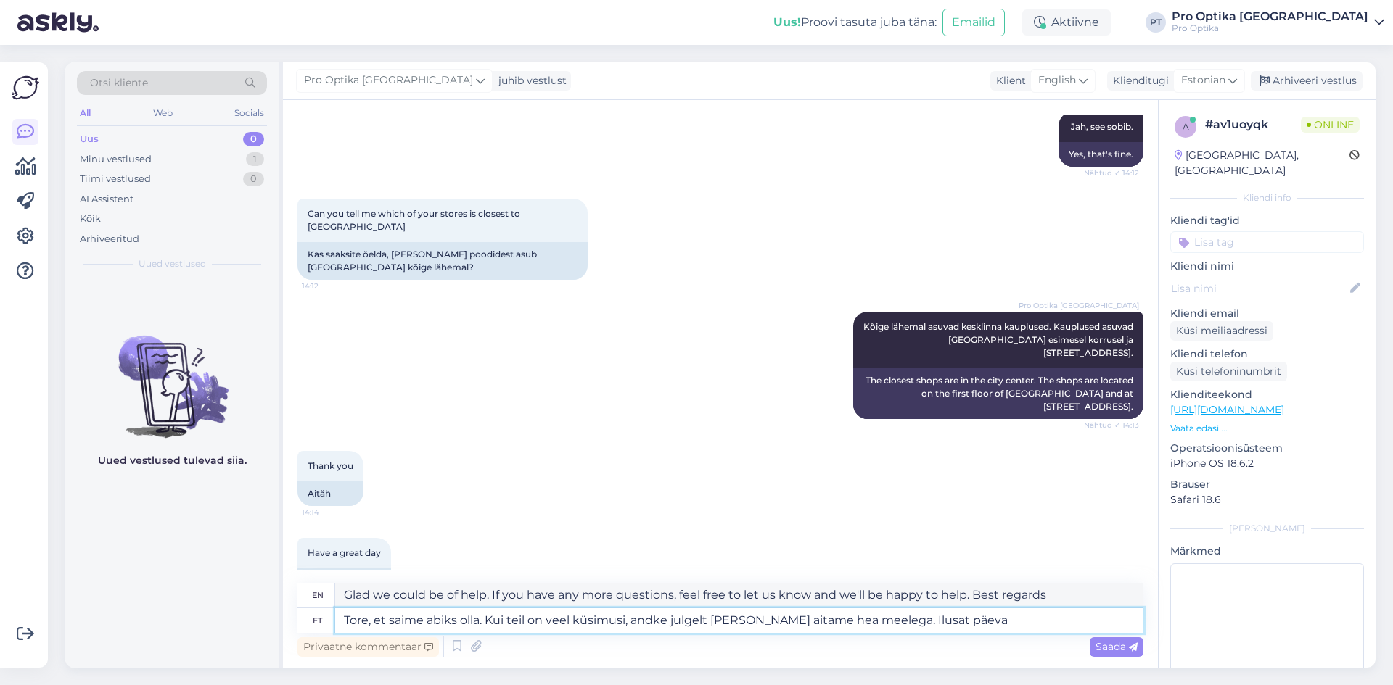
type textarea "Tore, et saime abiks olla. Kui teil on veel küsimusi, andke julgelt märku ja ai…"
type textarea "Glad we could be of help. If you have any more questions, feel free to let us k…"
type textarea "Tore, et saime abiks olla. Kui teil on veel küsimusi, andke julgelt märku ja ai…"
type textarea "Glad we could be of help. If you have any more questions, feel free to let us k…"
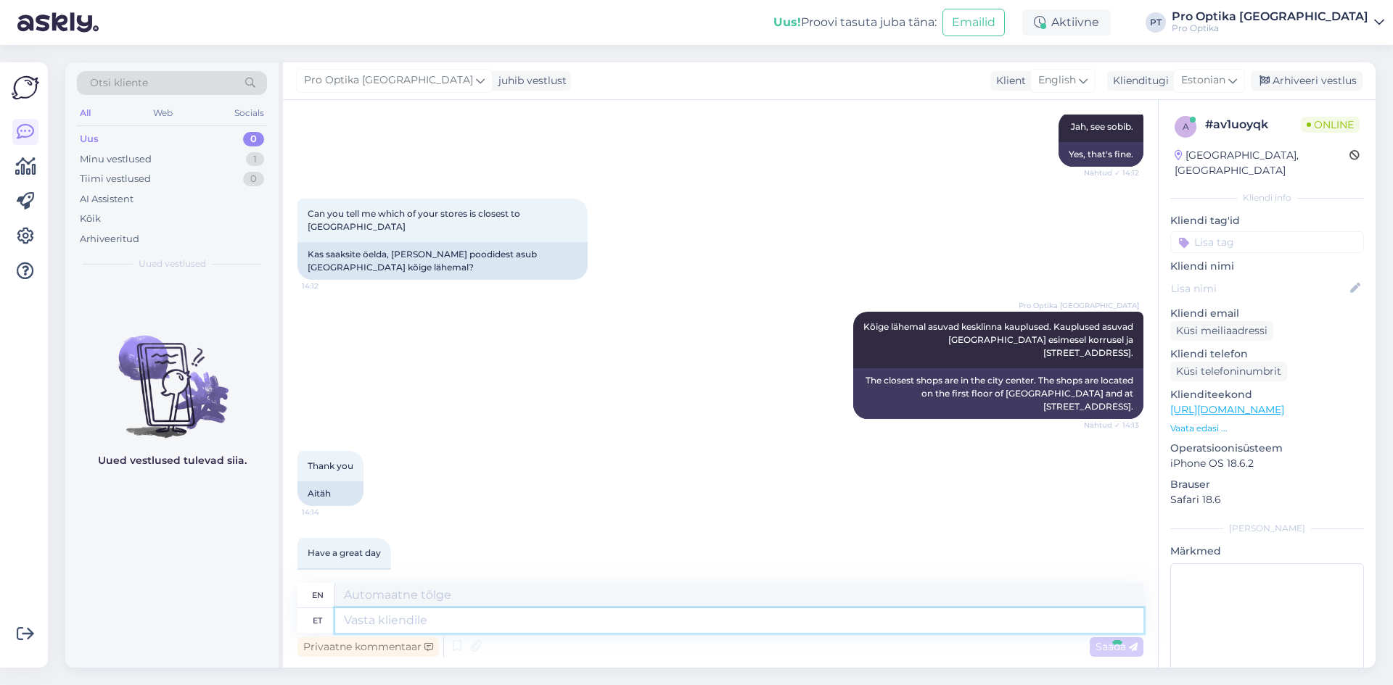
scroll to position [1577, 0]
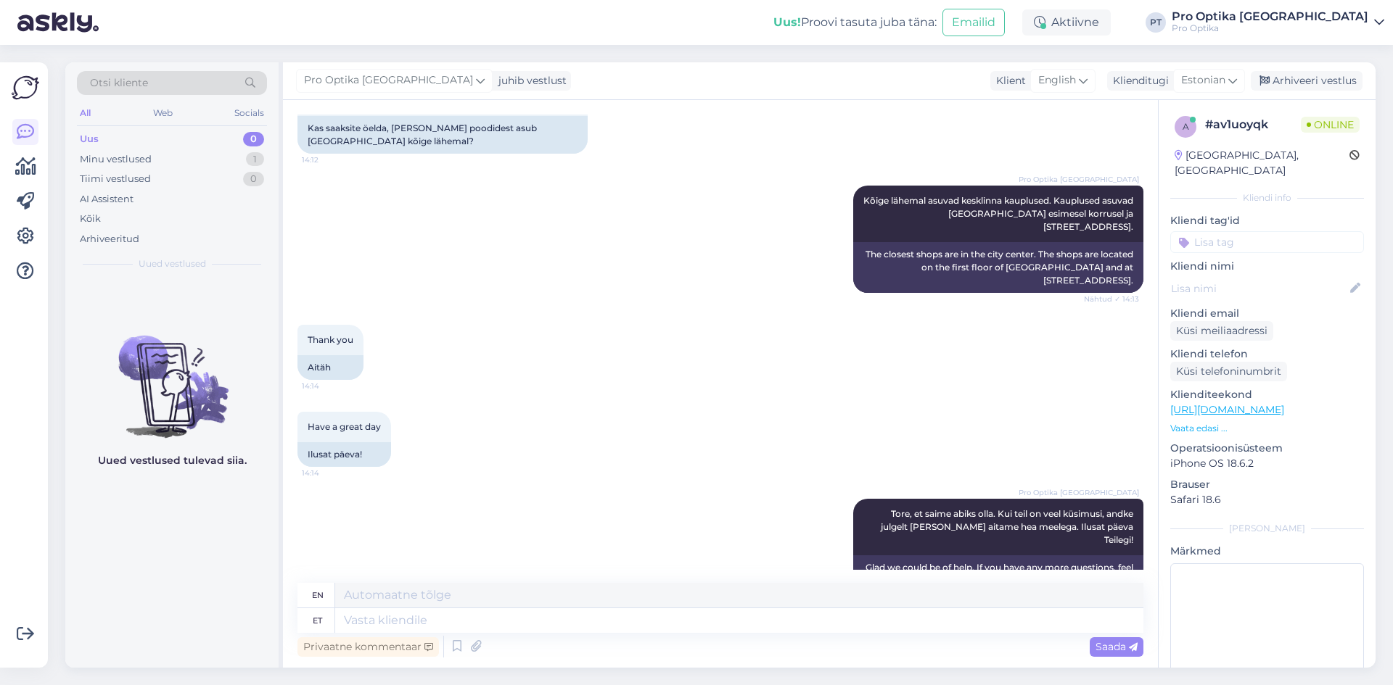
click at [221, 568] on div "Uued vestlused tulevad siia." at bounding box center [171, 473] width 213 height 389
